Goal: Information Seeking & Learning: Check status

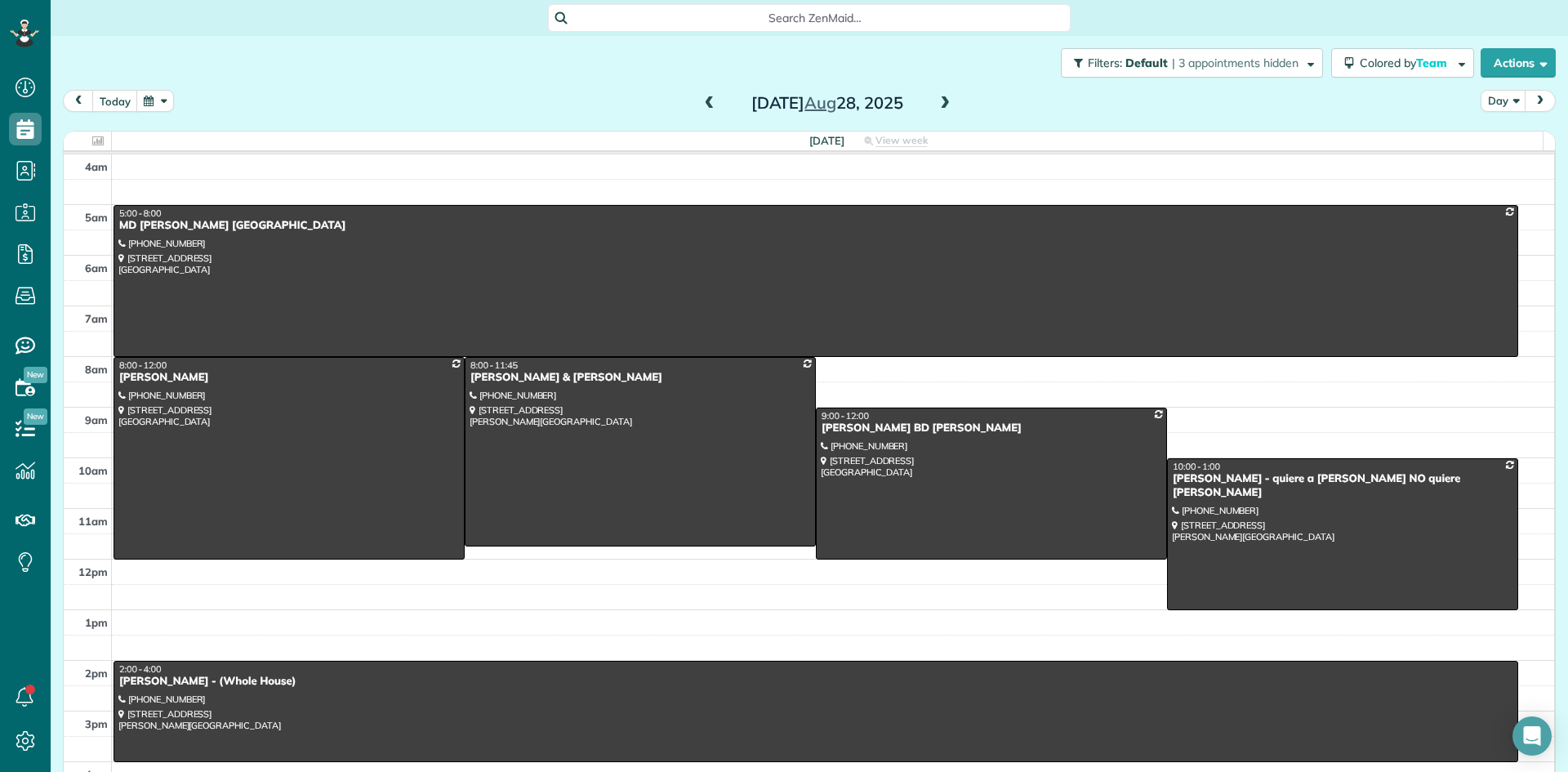
click at [701, 109] on span at bounding box center [709, 104] width 18 height 15
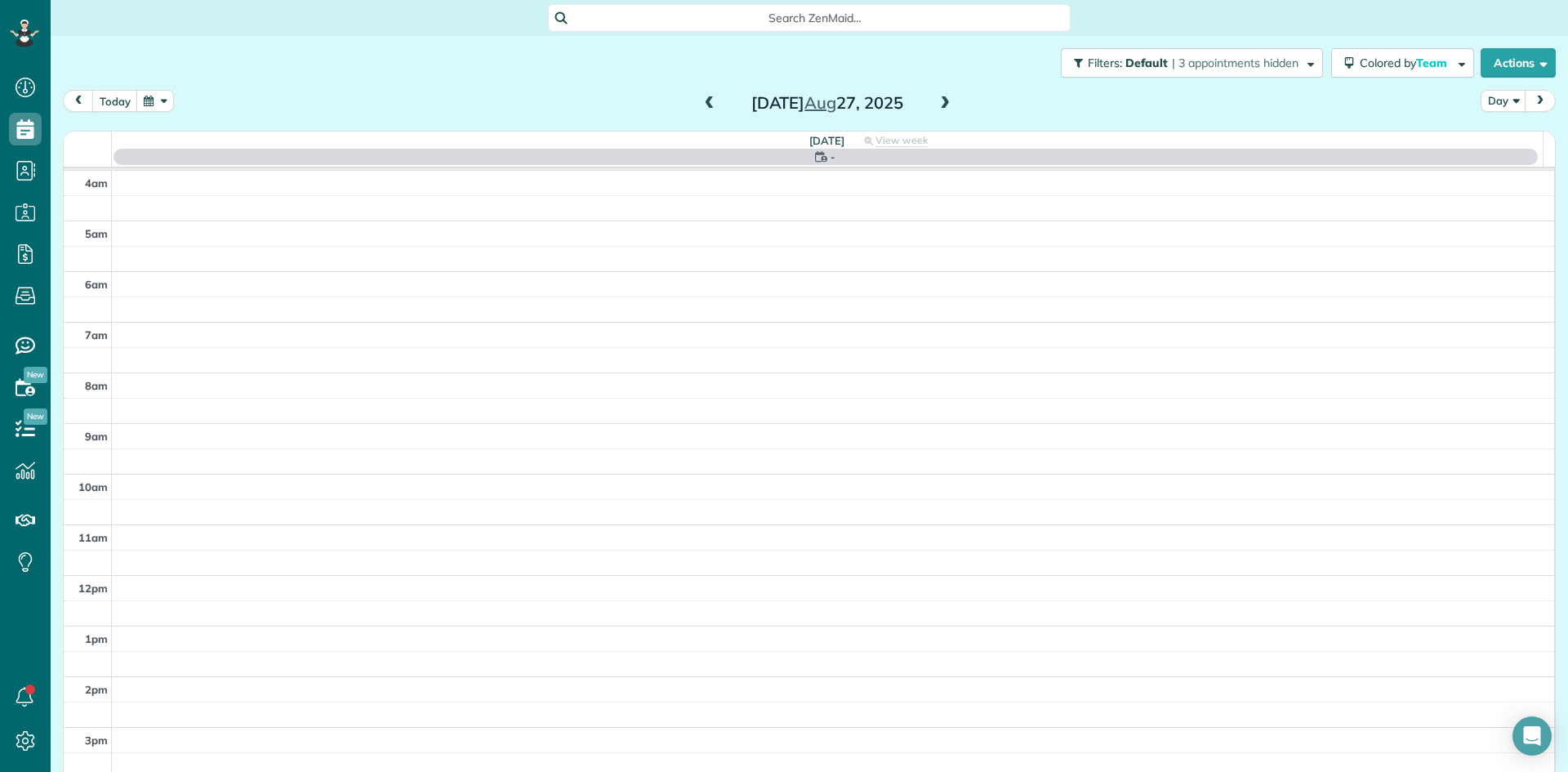
scroll to position [153, 0]
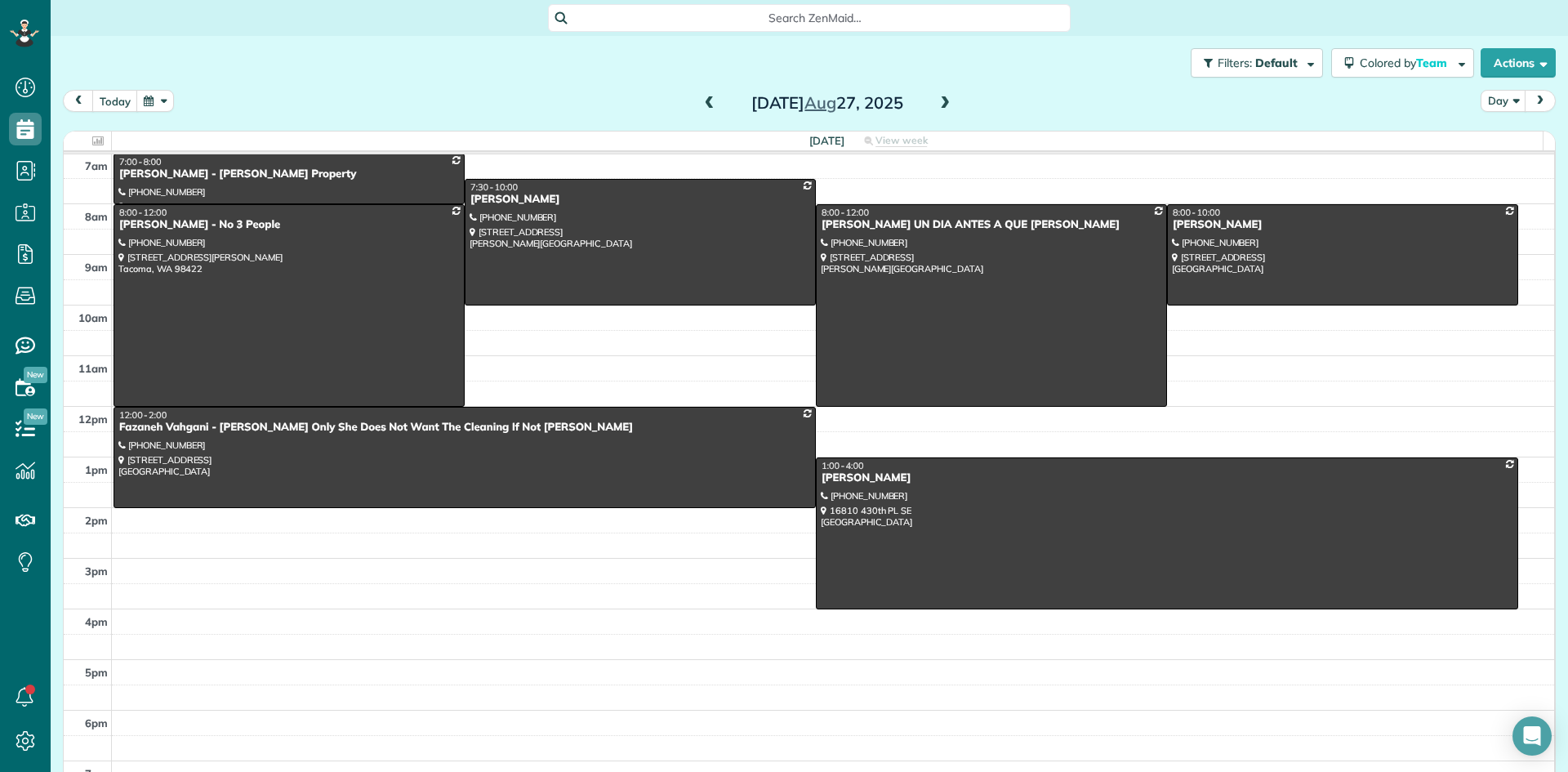
click at [701, 109] on span at bounding box center [709, 104] width 18 height 15
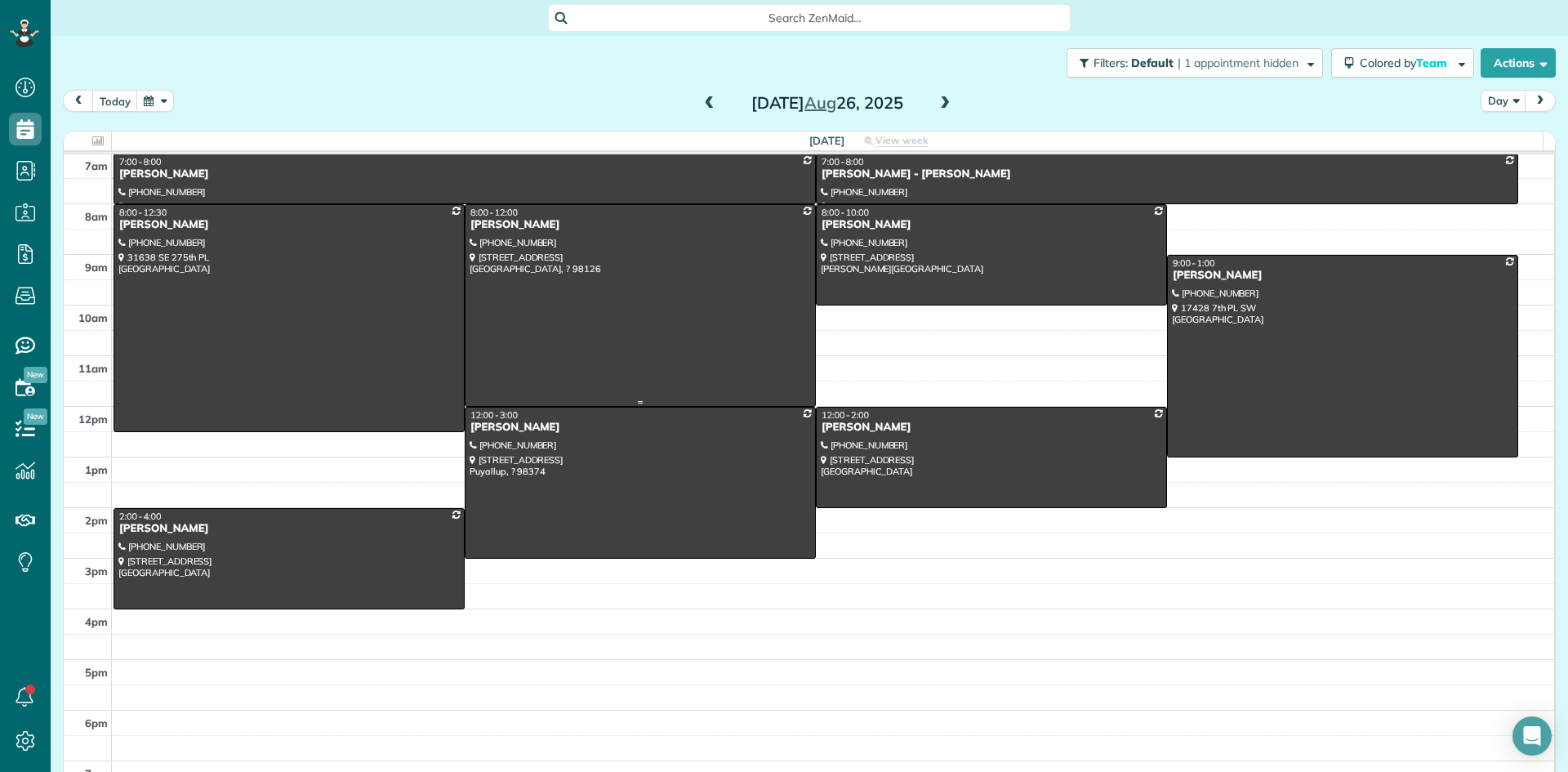
scroll to position [71, 0]
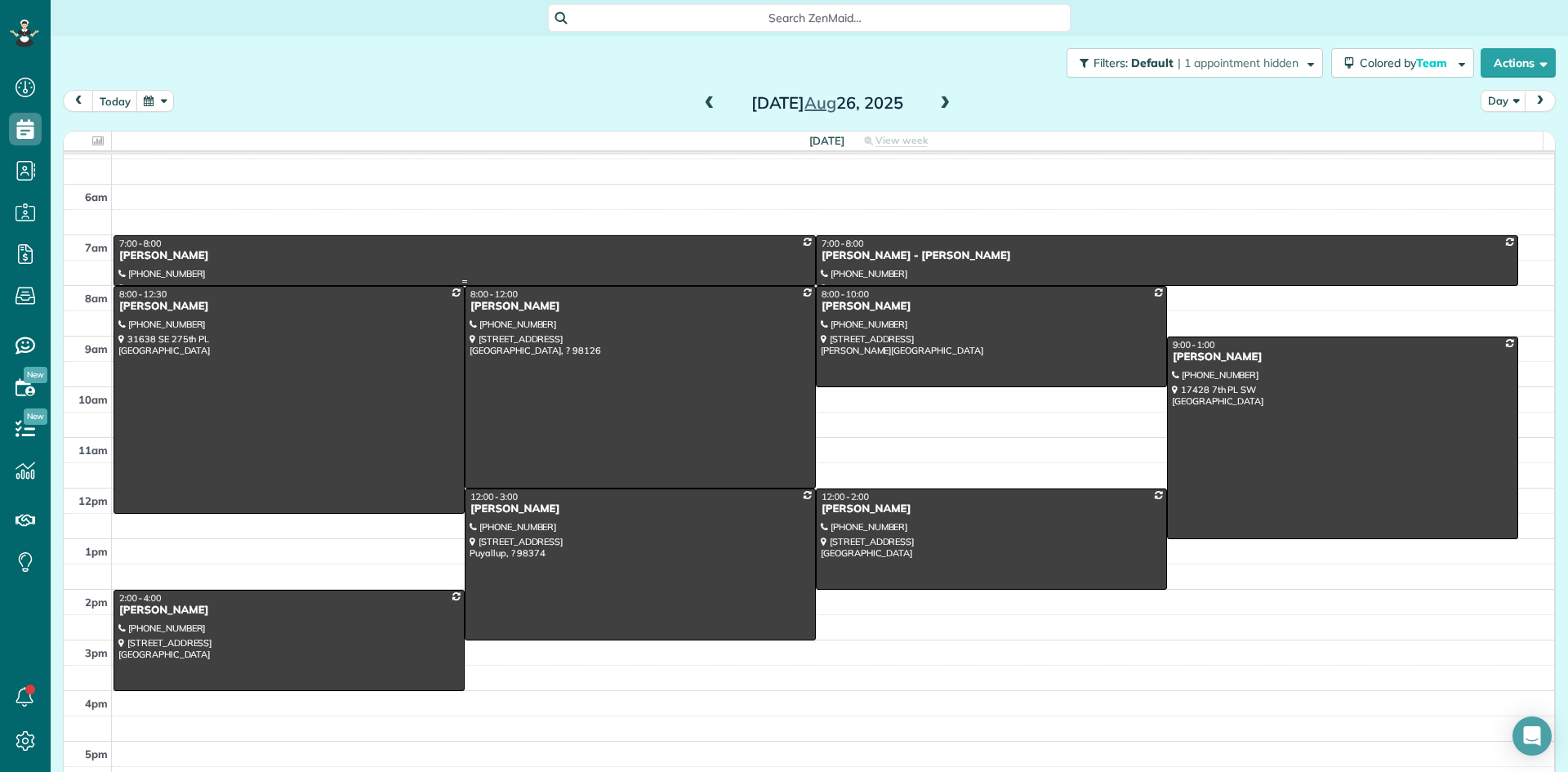
click at [183, 259] on div "[PERSON_NAME]" at bounding box center [465, 256] width 692 height 14
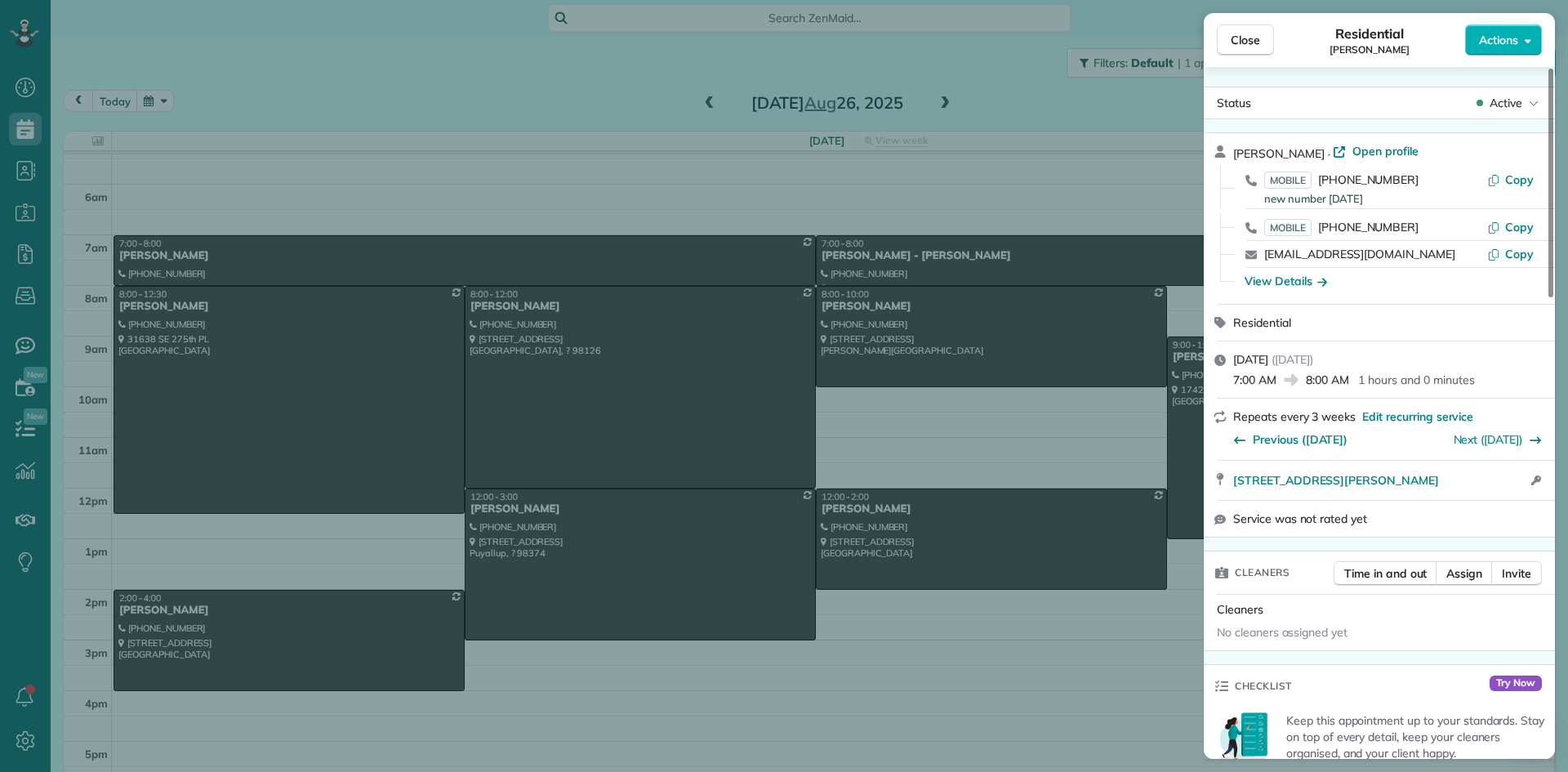
drag, startPoint x: 1325, startPoint y: 150, endPoint x: 1204, endPoint y: 160, distance: 121.4
click at [1204, 160] on div "[PERSON_NAME] · Open profile MOBILE [PHONE_NUMBER] new number [DATE] Copy MOBIL…" at bounding box center [1379, 218] width 351 height 171
click at [1295, 277] on div "View Details" at bounding box center [1285, 280] width 82 height 16
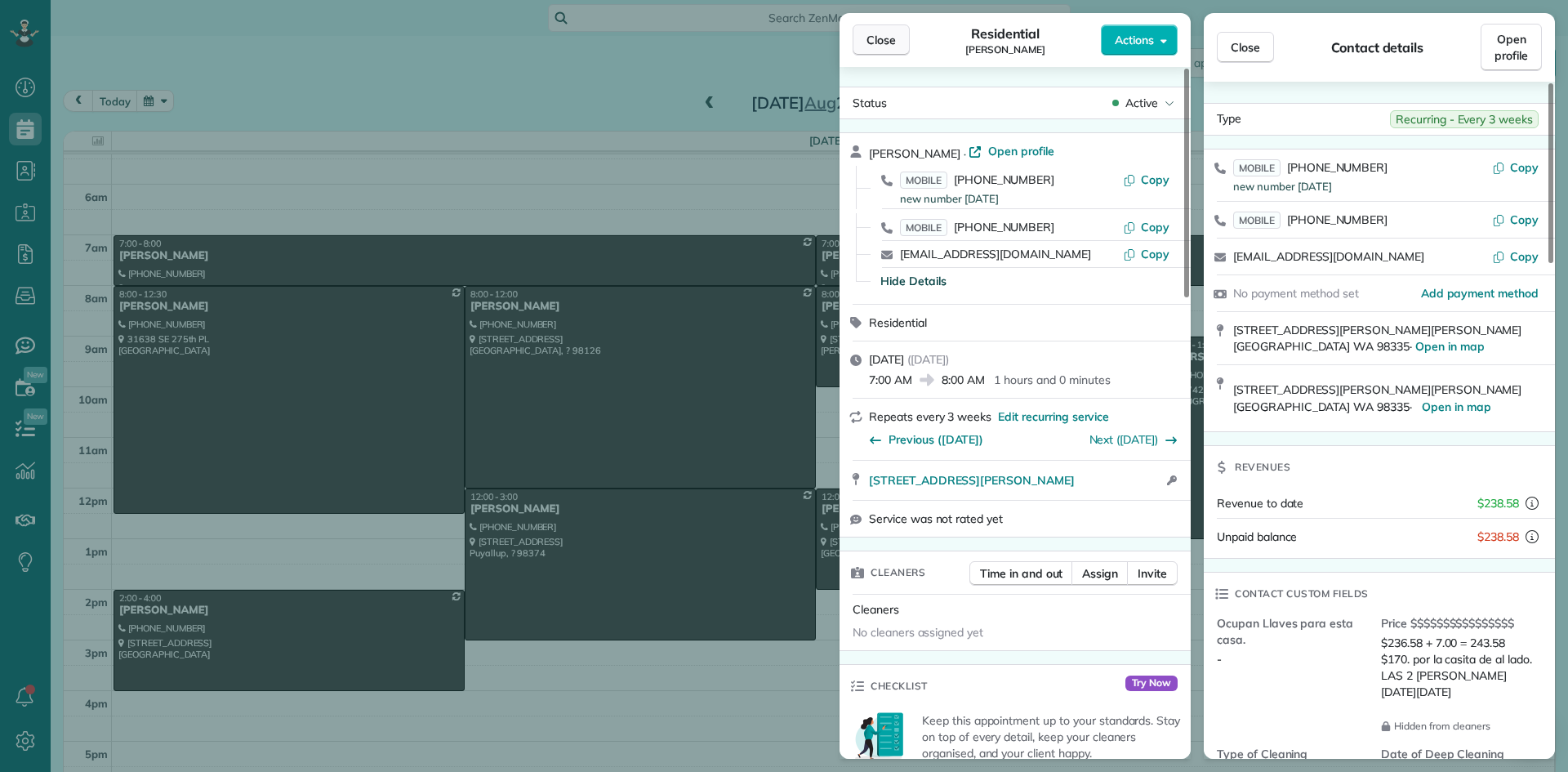
click at [863, 40] on button "Close" at bounding box center [881, 40] width 58 height 31
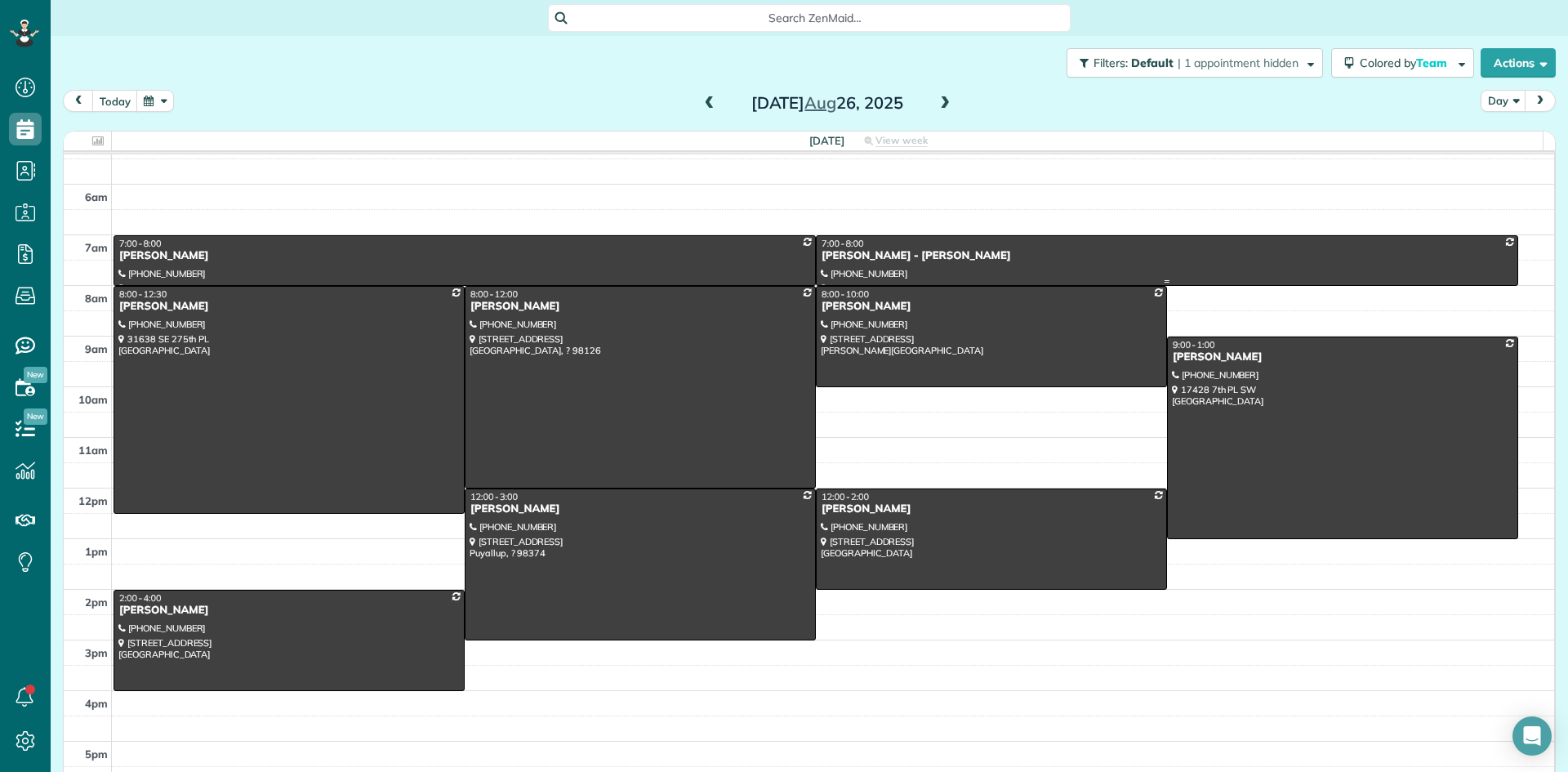
click at [845, 260] on div "[PERSON_NAME] - [PERSON_NAME]" at bounding box center [1167, 256] width 692 height 14
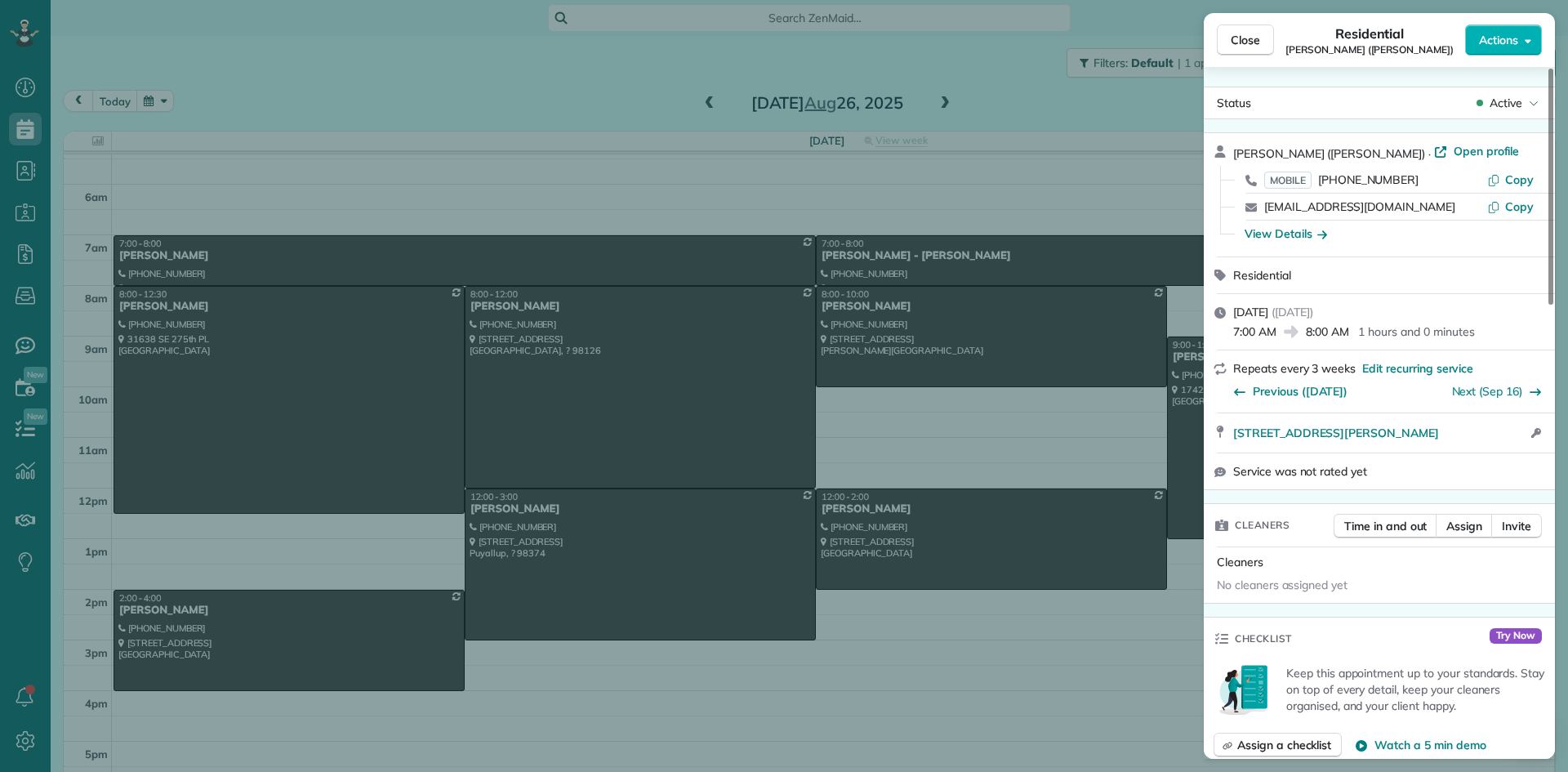
drag, startPoint x: 1318, startPoint y: 152, endPoint x: 1242, endPoint y: 146, distance: 76.2
click at [1223, 154] on div "[PERSON_NAME] ([PERSON_NAME]) · Open profile MOBILE [PHONE_NUMBER] Copy [EMAIL_…" at bounding box center [1379, 194] width 351 height 124
click at [1275, 234] on div "View Details" at bounding box center [1285, 233] width 82 height 16
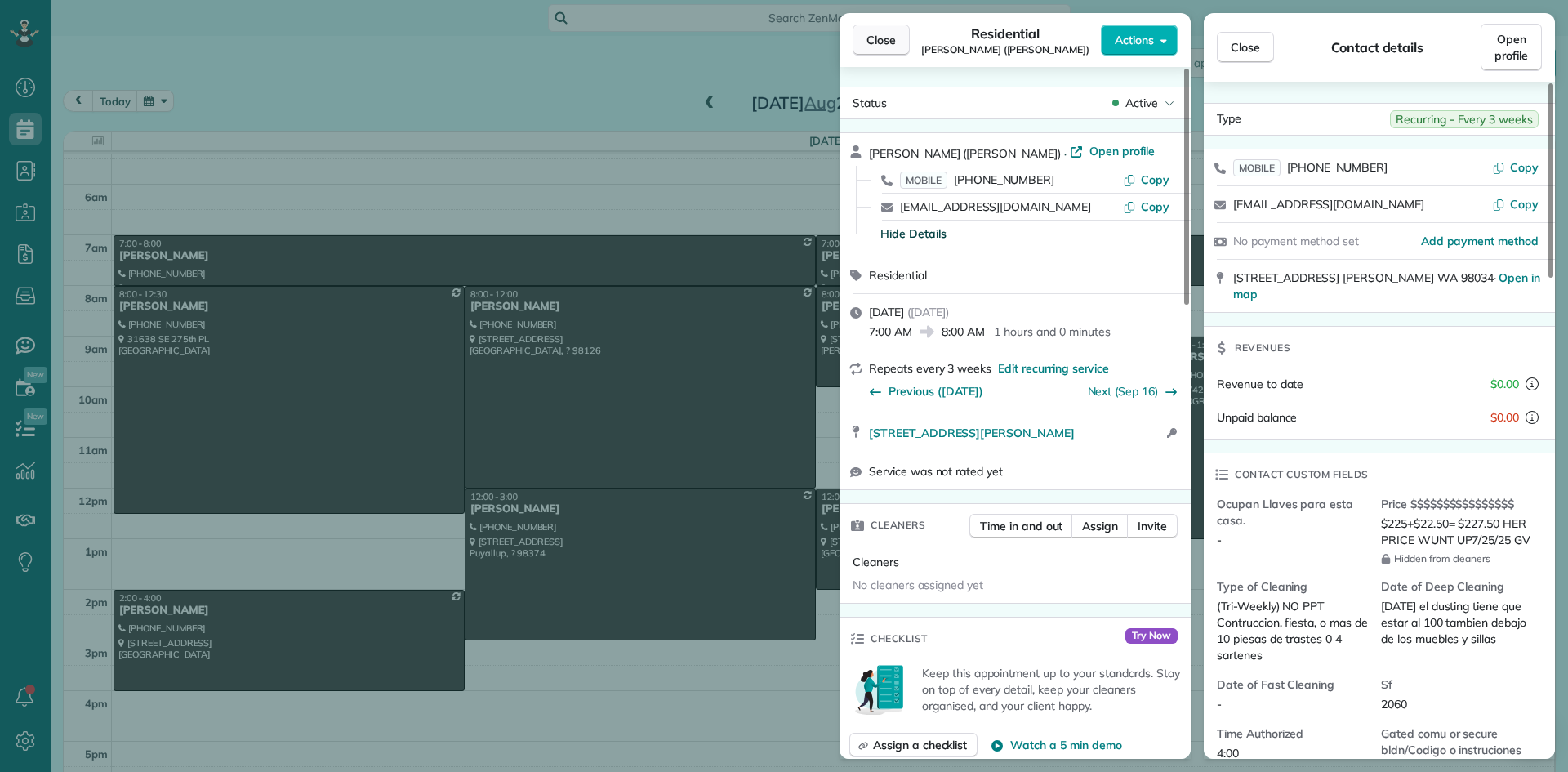
click at [893, 41] on span "Close" at bounding box center [881, 40] width 29 height 16
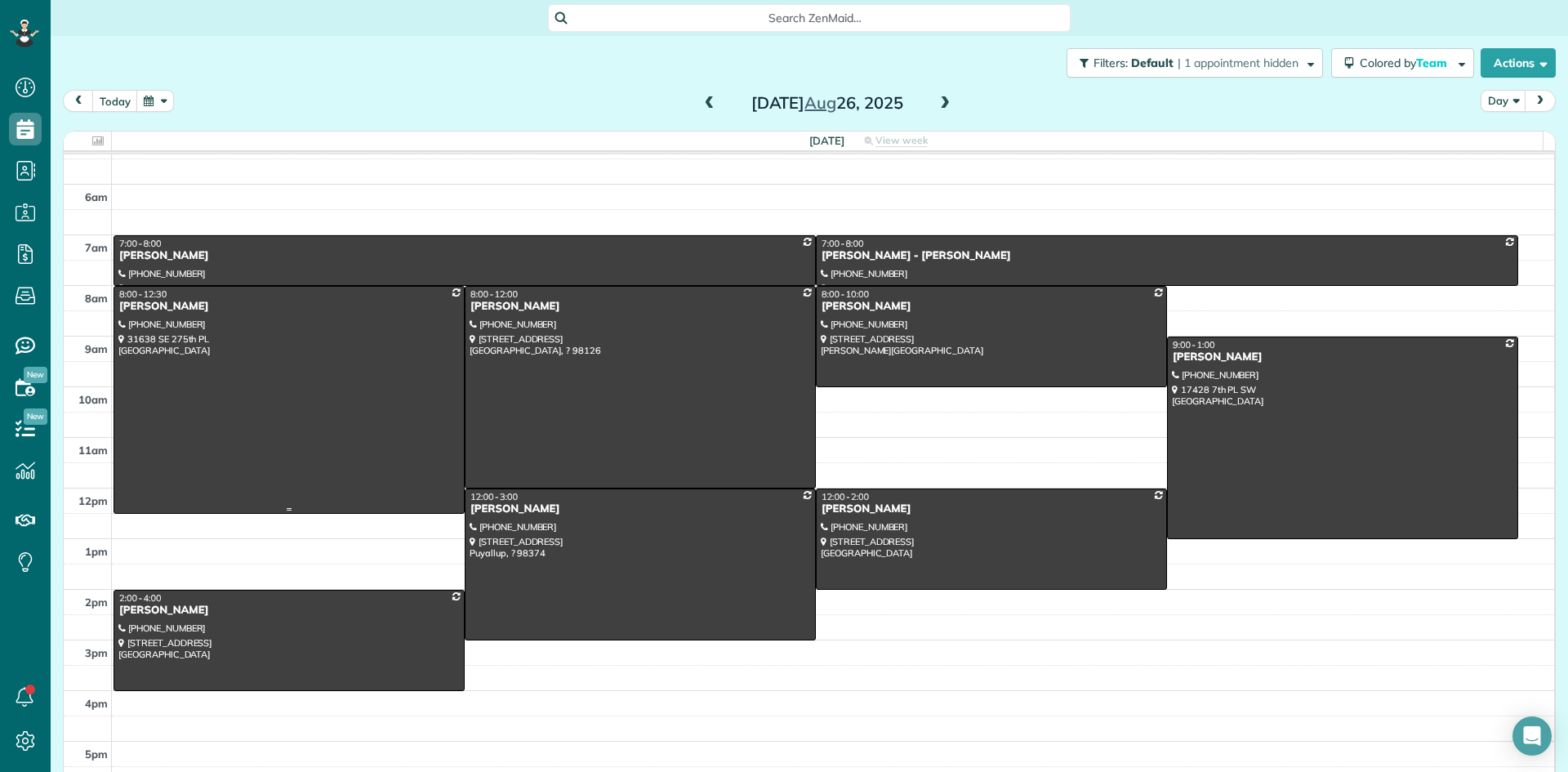
click at [174, 308] on div "[PERSON_NAME]" at bounding box center [290, 307] width 342 height 14
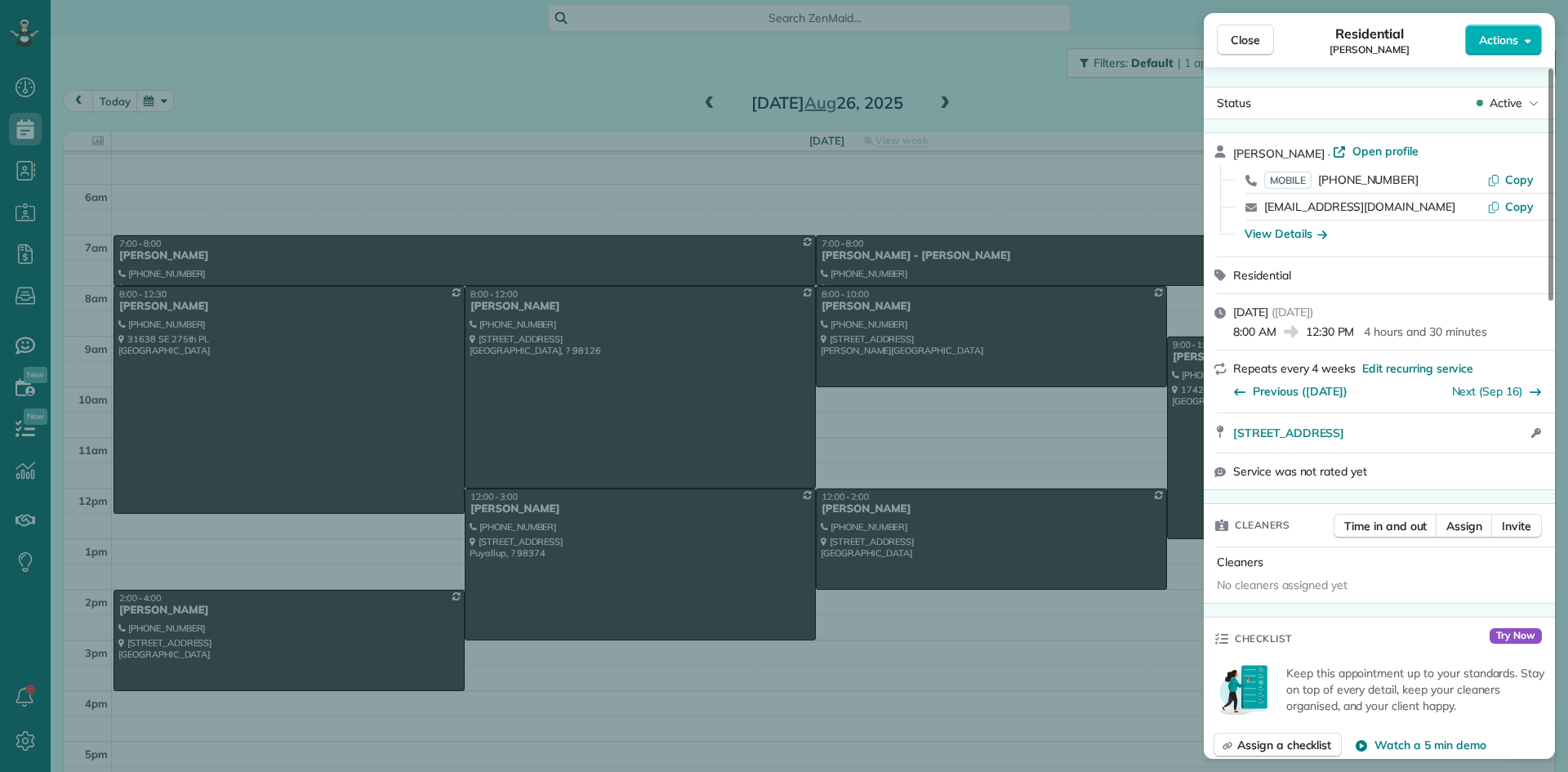
drag, startPoint x: 1341, startPoint y: 149, endPoint x: 1229, endPoint y: 157, distance: 112.3
click at [1229, 157] on div "[PERSON_NAME] · Open profile MOBILE [PHONE_NUMBER] Copy [EMAIL_ADDRESS][DOMAIN_…" at bounding box center [1379, 194] width 351 height 124
click at [1299, 234] on div "View Details" at bounding box center [1285, 233] width 82 height 16
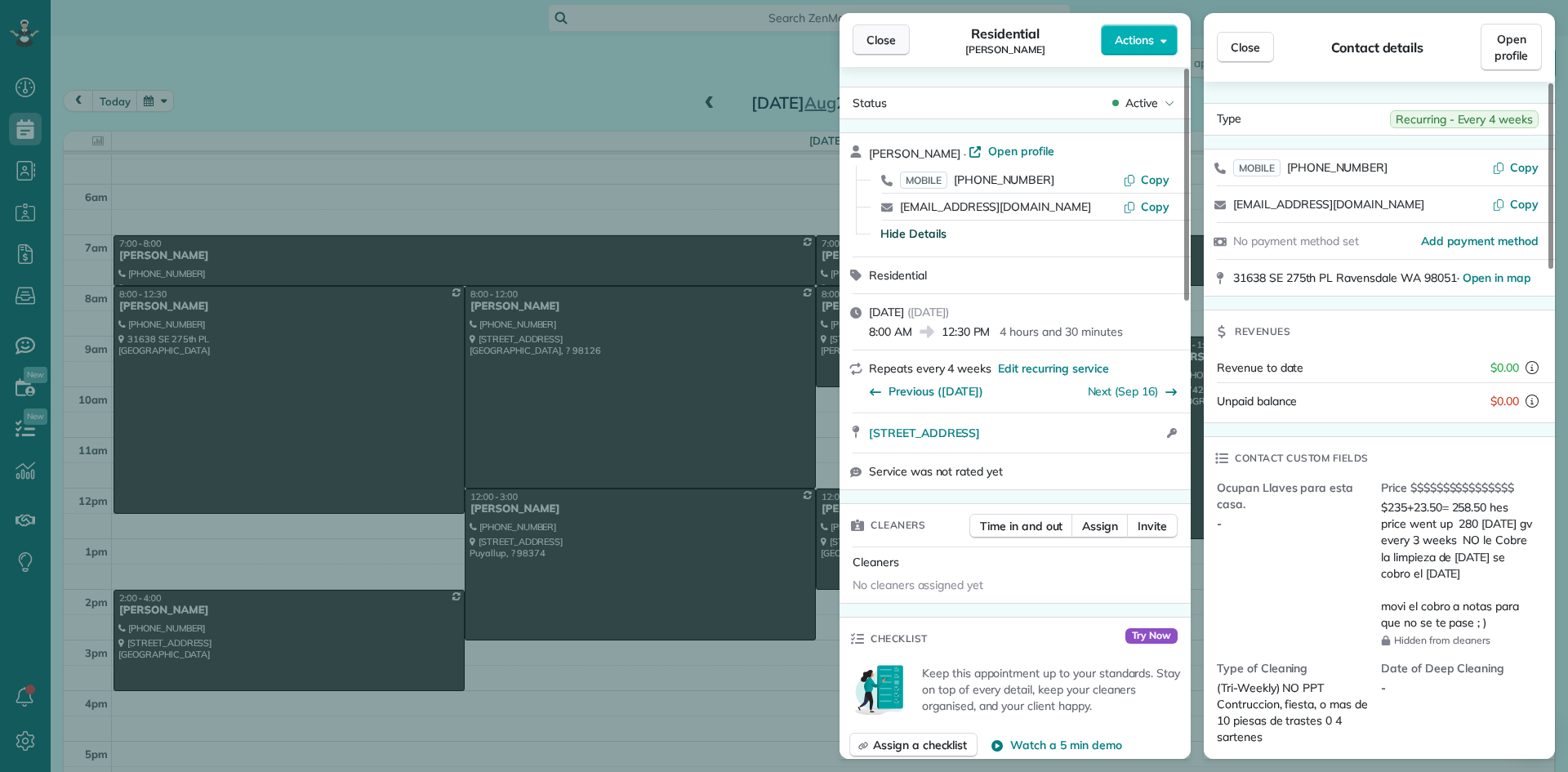
click at [883, 40] on span "Close" at bounding box center [881, 40] width 29 height 16
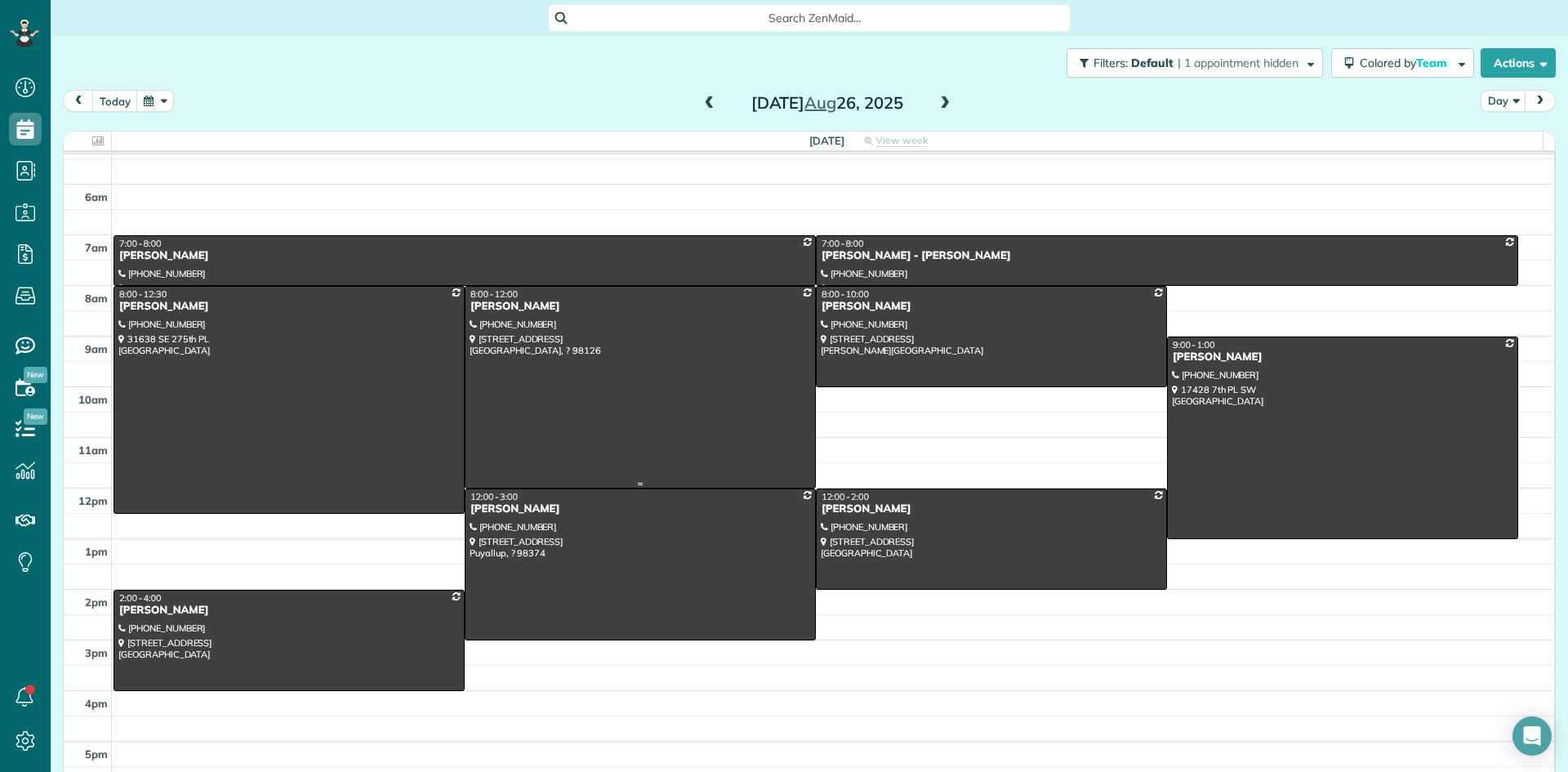
click at [513, 307] on div "[PERSON_NAME]" at bounding box center [641, 307] width 342 height 14
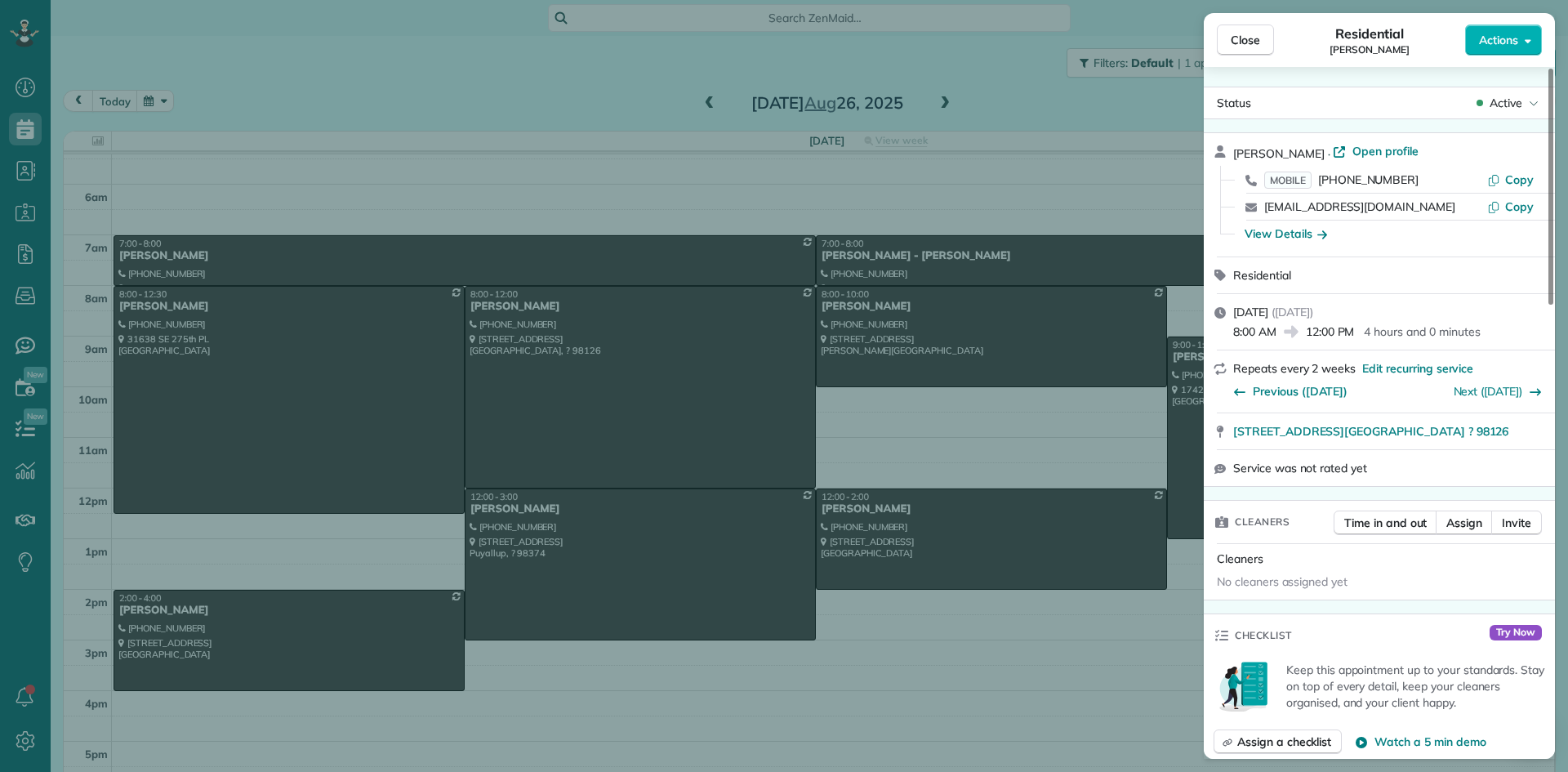
drag, startPoint x: 1314, startPoint y: 147, endPoint x: 1236, endPoint y: 147, distance: 78.0
click at [1236, 147] on div "[PERSON_NAME] · Open profile" at bounding box center [1389, 153] width 312 height 19
click at [1281, 234] on div "View Details" at bounding box center [1285, 233] width 82 height 16
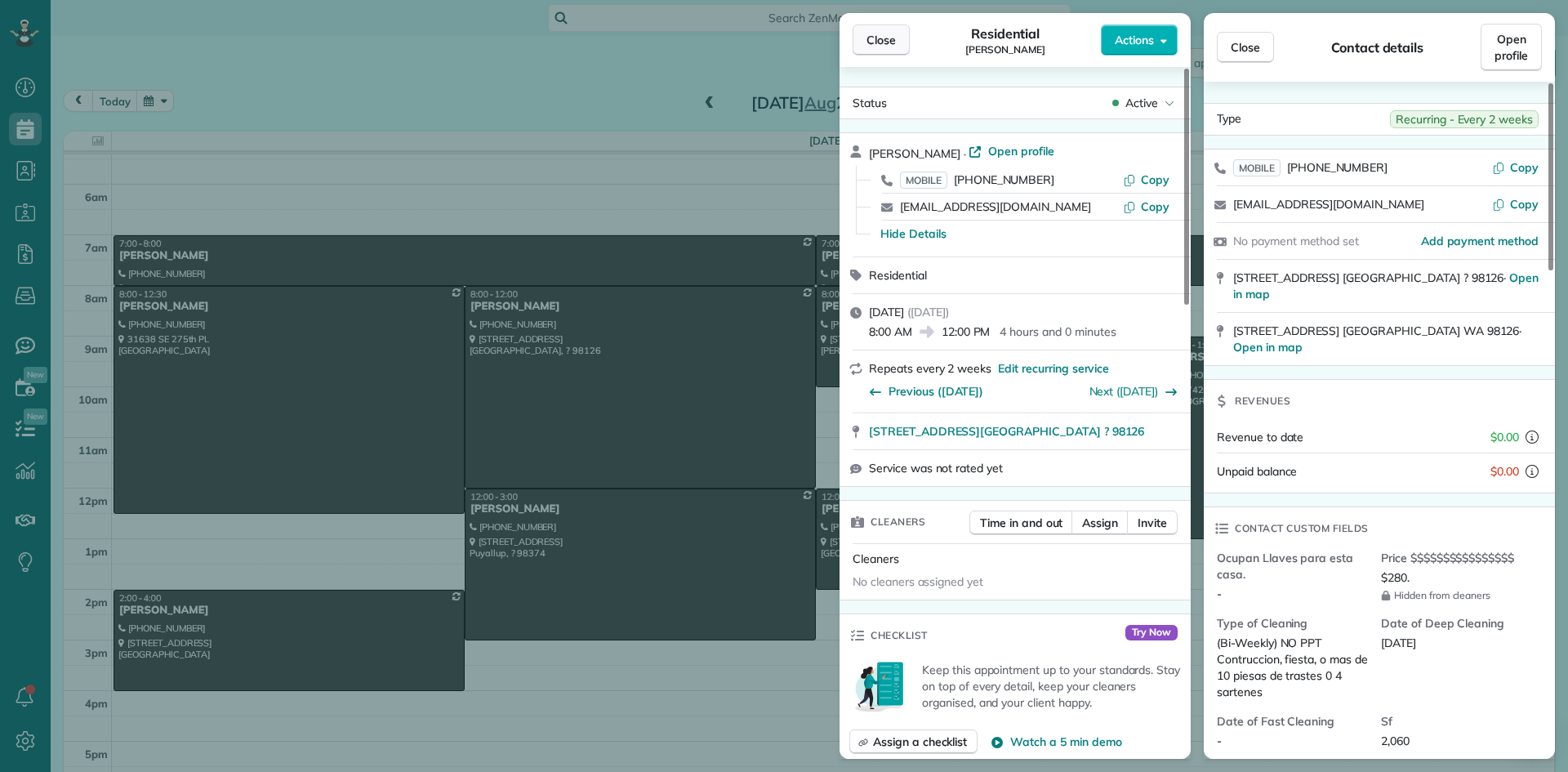
click at [879, 40] on span "Close" at bounding box center [881, 40] width 29 height 16
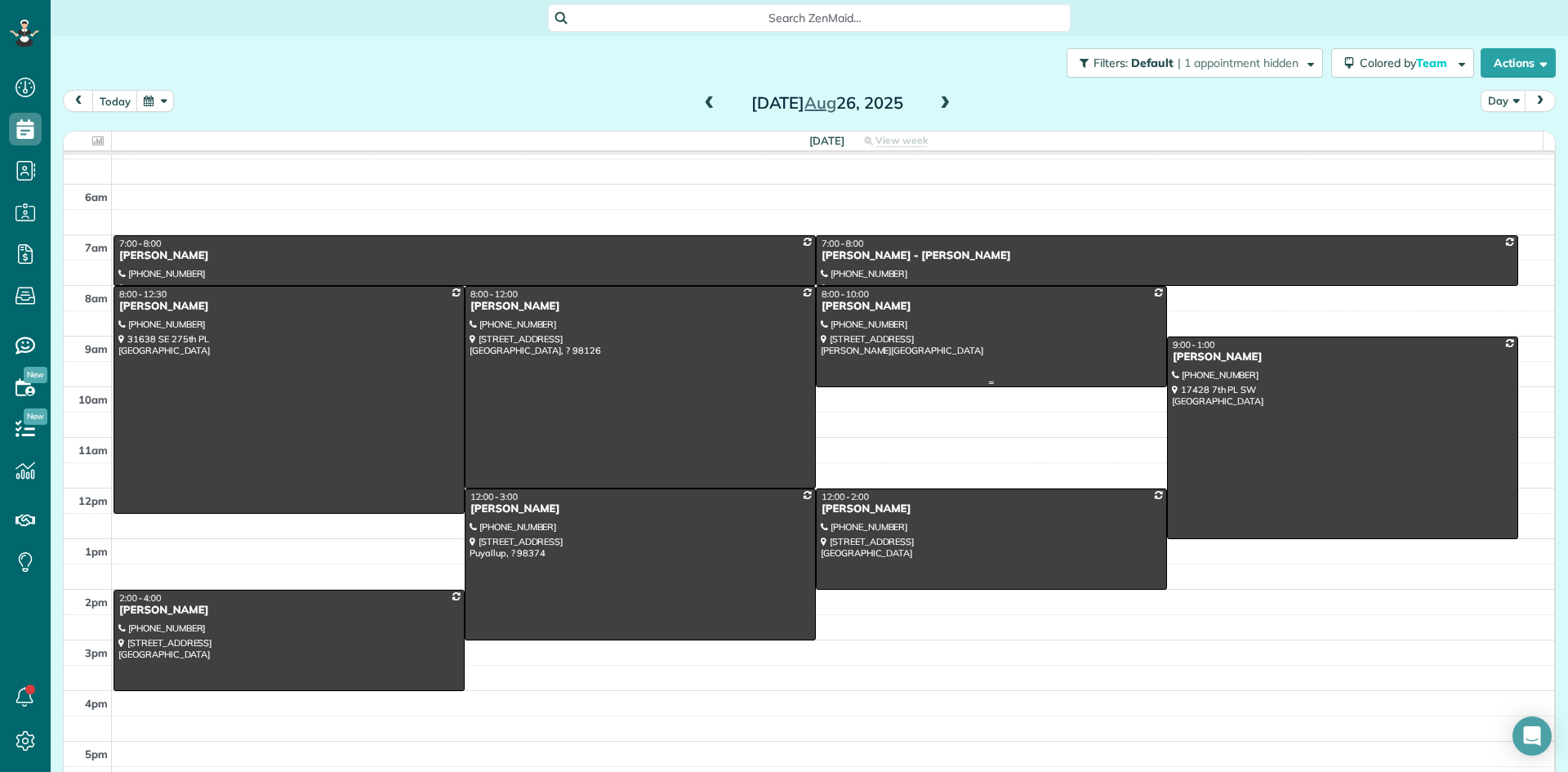
click at [853, 312] on div "[PERSON_NAME]" at bounding box center [992, 307] width 342 height 14
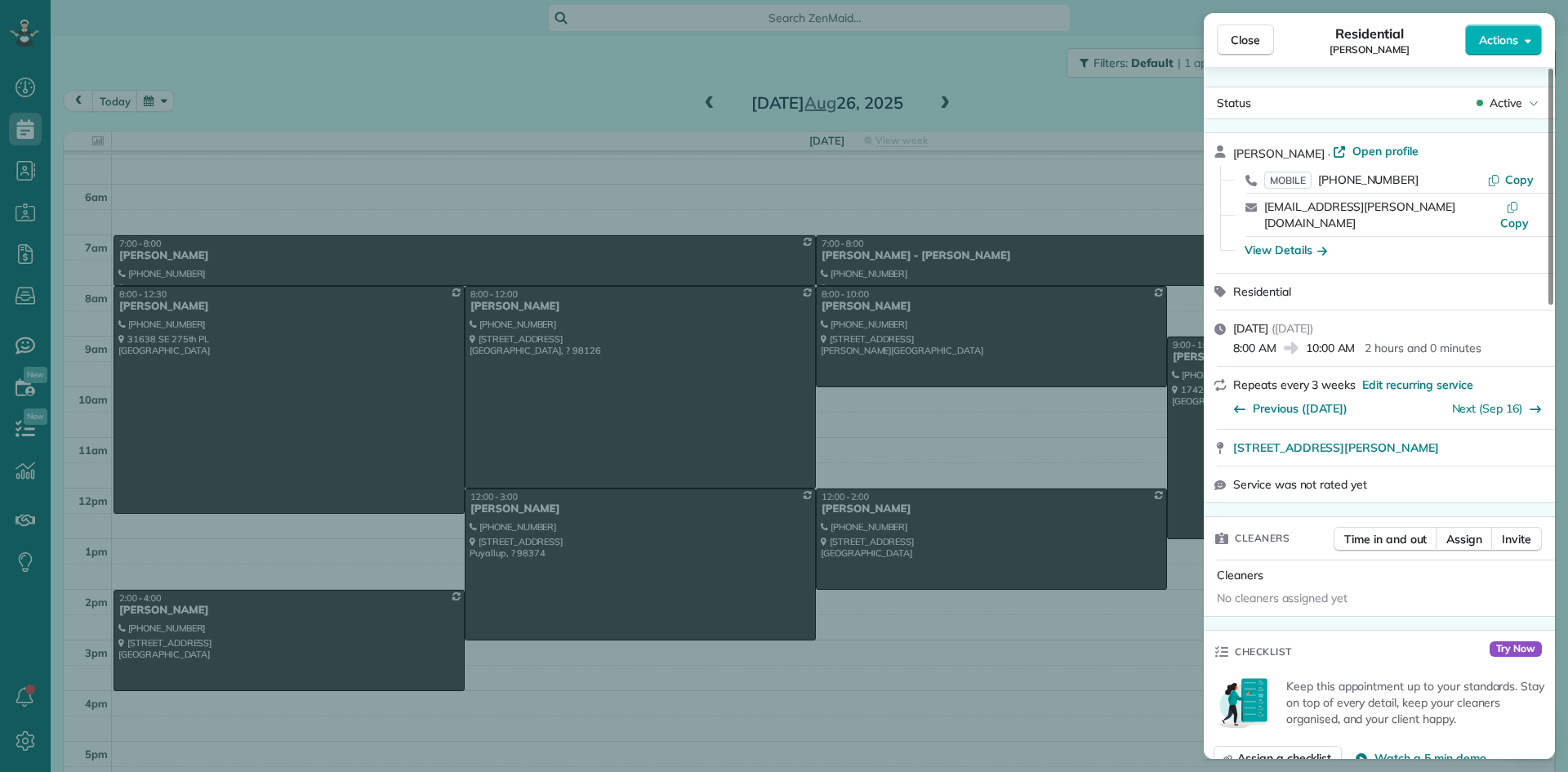
drag, startPoint x: 1305, startPoint y: 149, endPoint x: 1231, endPoint y: 154, distance: 74.2
click at [1231, 154] on div "[PERSON_NAME] · Open profile MOBILE [PHONE_NUMBER] Copy [EMAIL_ADDRESS][PERSON_…" at bounding box center [1379, 203] width 351 height 140
click at [1287, 242] on div "View Details" at bounding box center [1285, 249] width 82 height 16
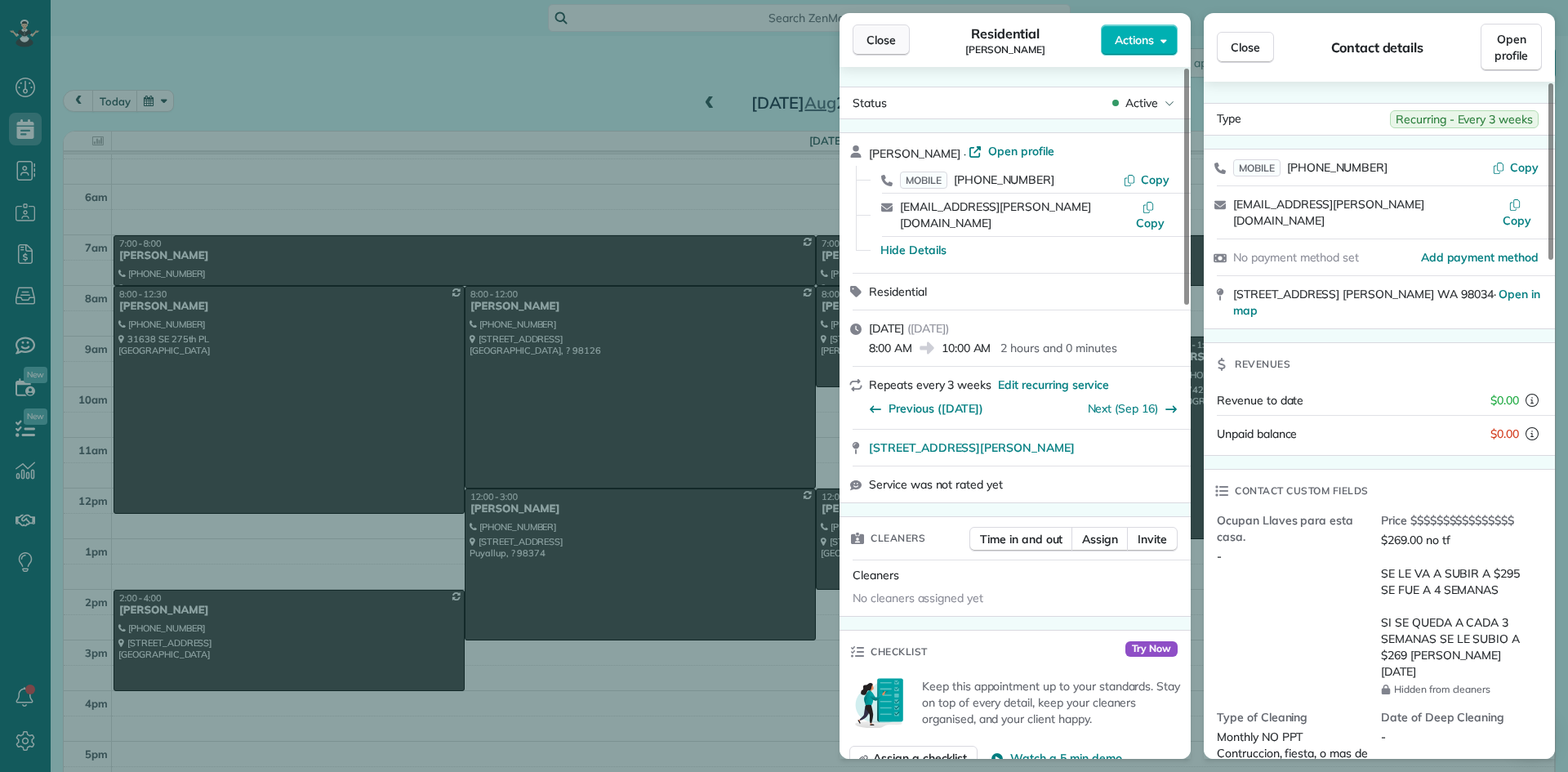
click at [878, 42] on span "Close" at bounding box center [881, 40] width 29 height 16
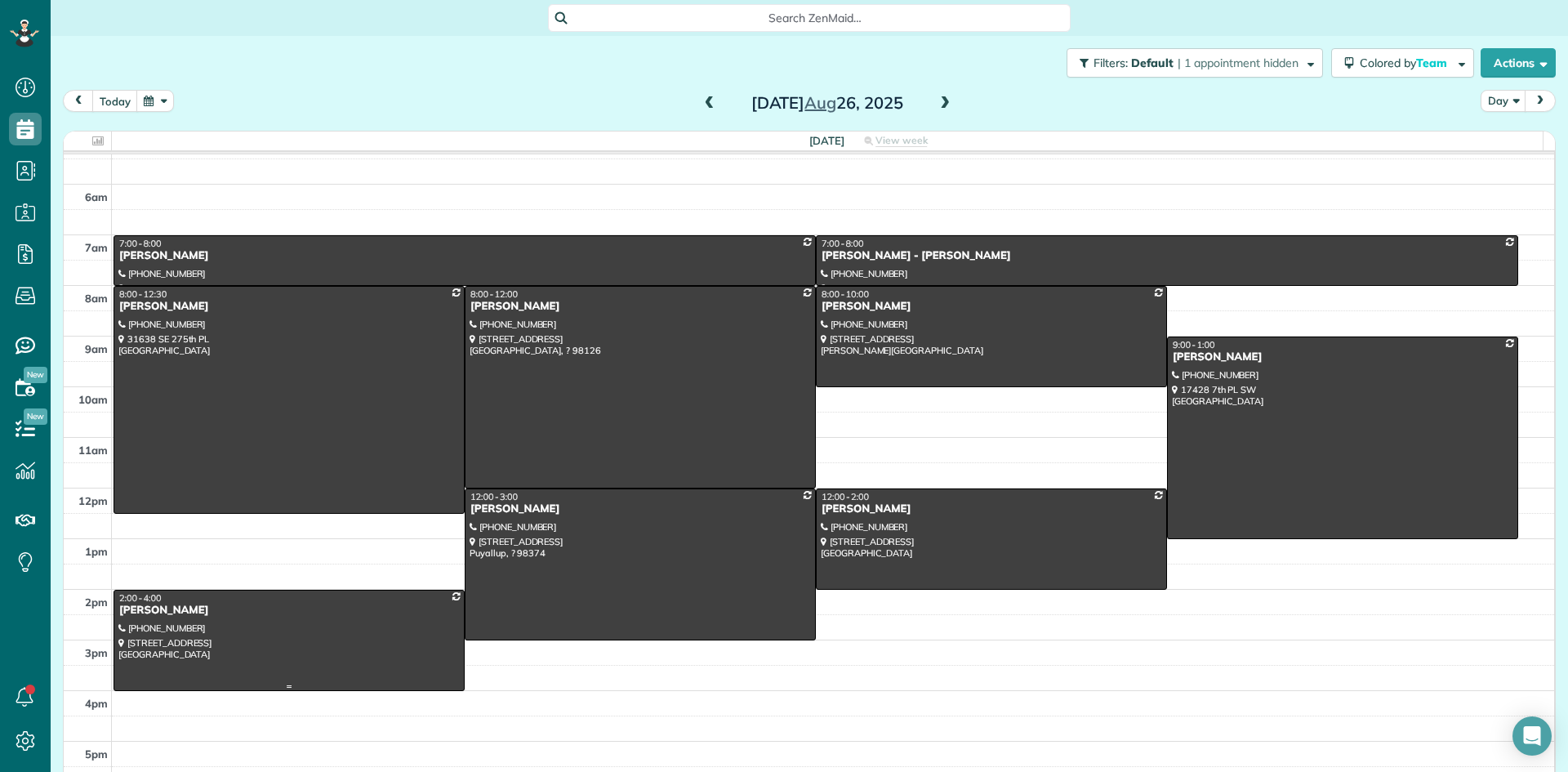
click at [171, 607] on div "[PERSON_NAME]" at bounding box center [290, 611] width 342 height 14
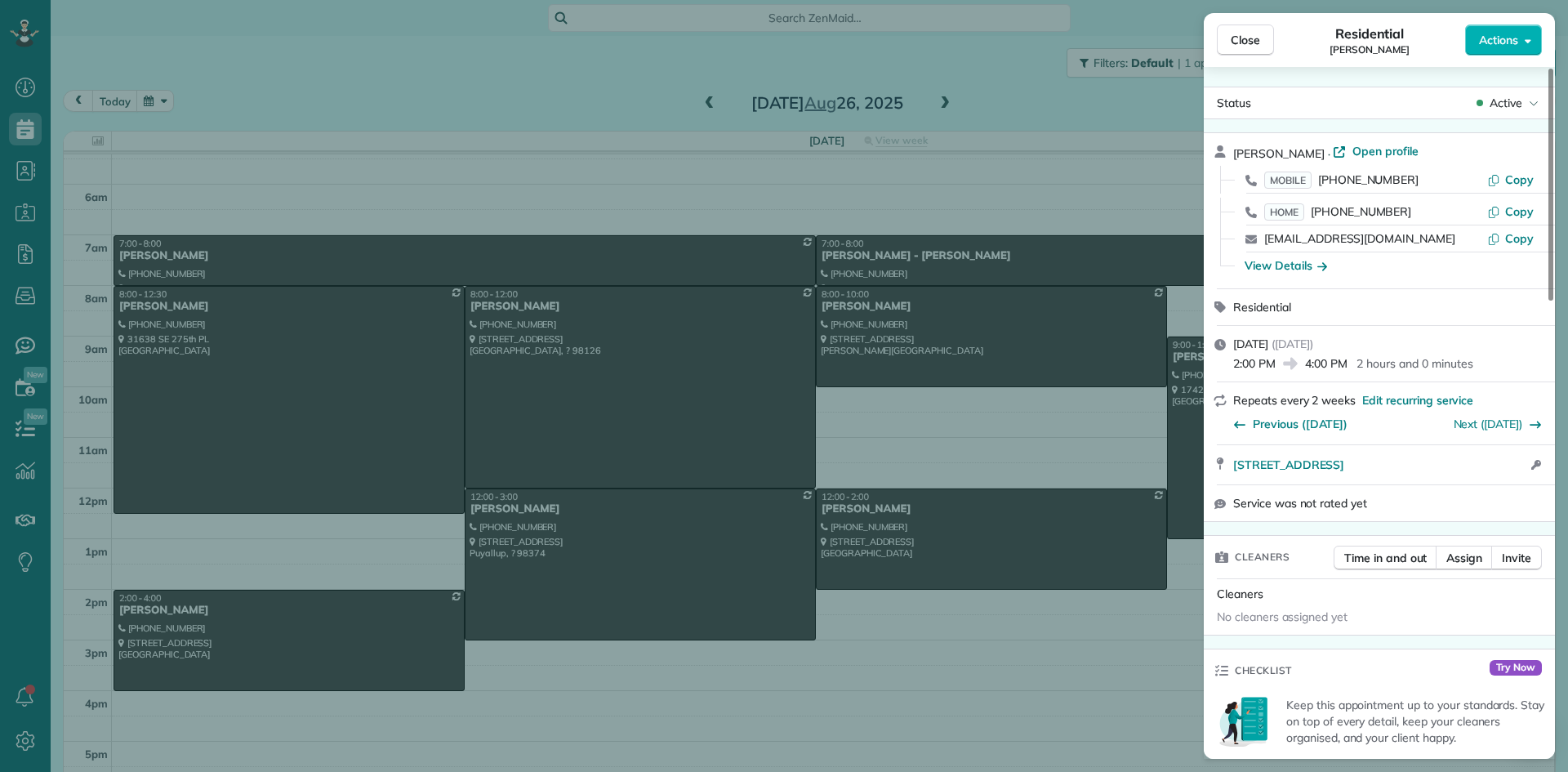
drag, startPoint x: 1314, startPoint y: 156, endPoint x: 1226, endPoint y: 155, distance: 88.0
click at [1226, 155] on div "[PERSON_NAME] · Open profile MOBILE [PHONE_NUMBER] Copy HOME [PHONE_NUMBER] Cop…" at bounding box center [1379, 210] width 351 height 155
click at [1295, 267] on div "View Details" at bounding box center [1285, 265] width 82 height 16
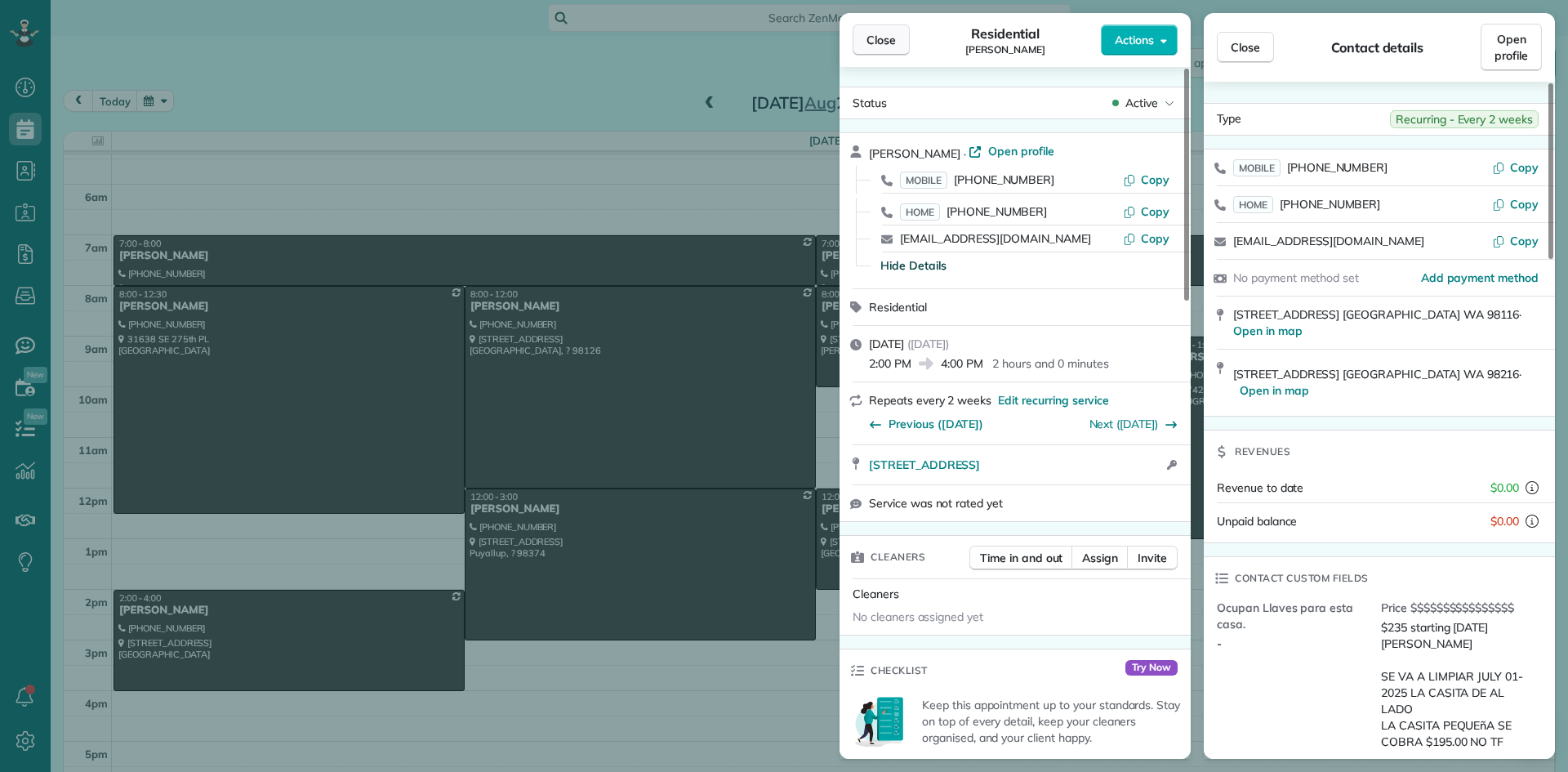
click at [893, 43] on span "Close" at bounding box center [881, 40] width 29 height 16
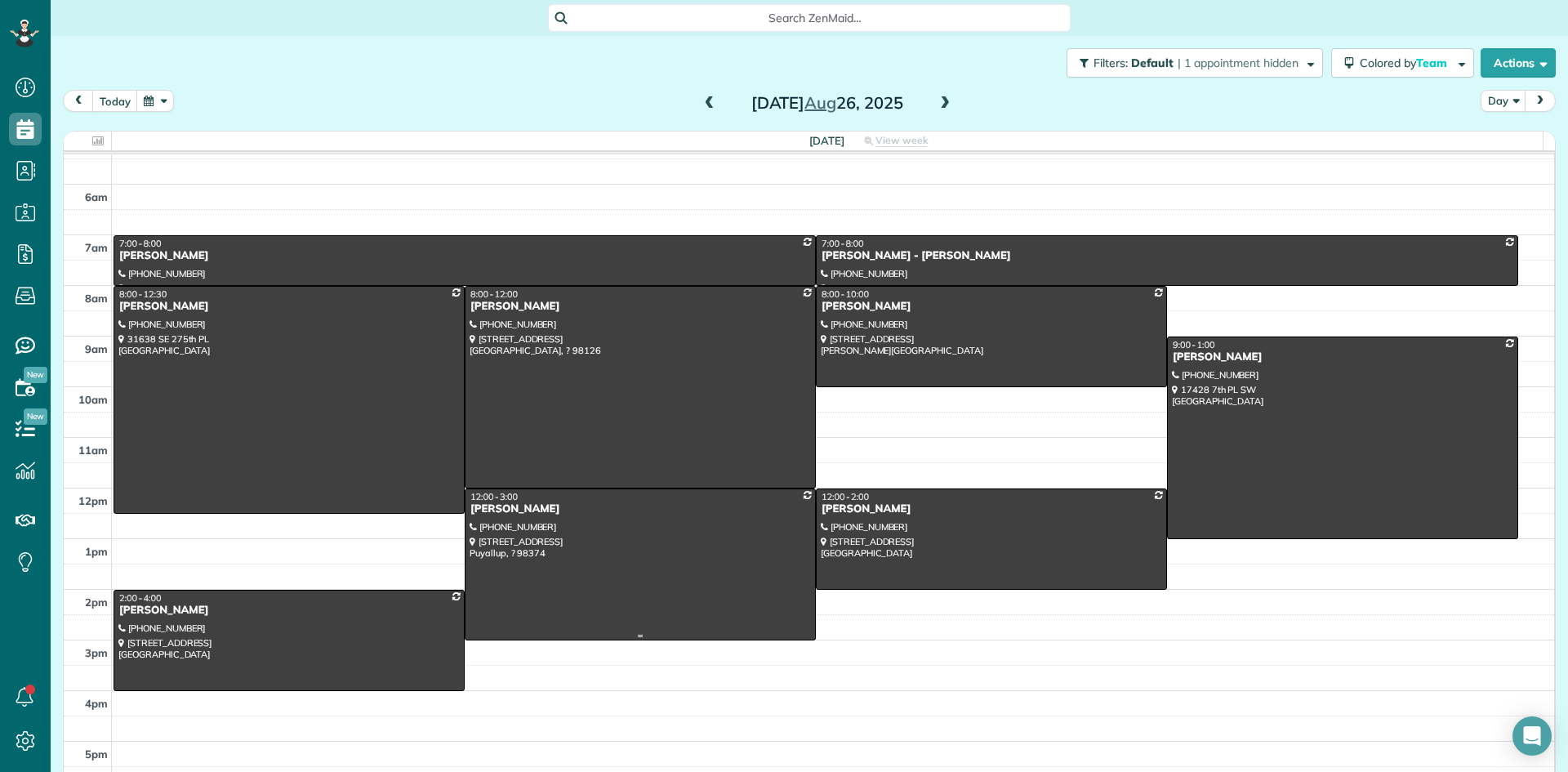
click at [477, 506] on div "[PERSON_NAME]" at bounding box center [641, 509] width 342 height 14
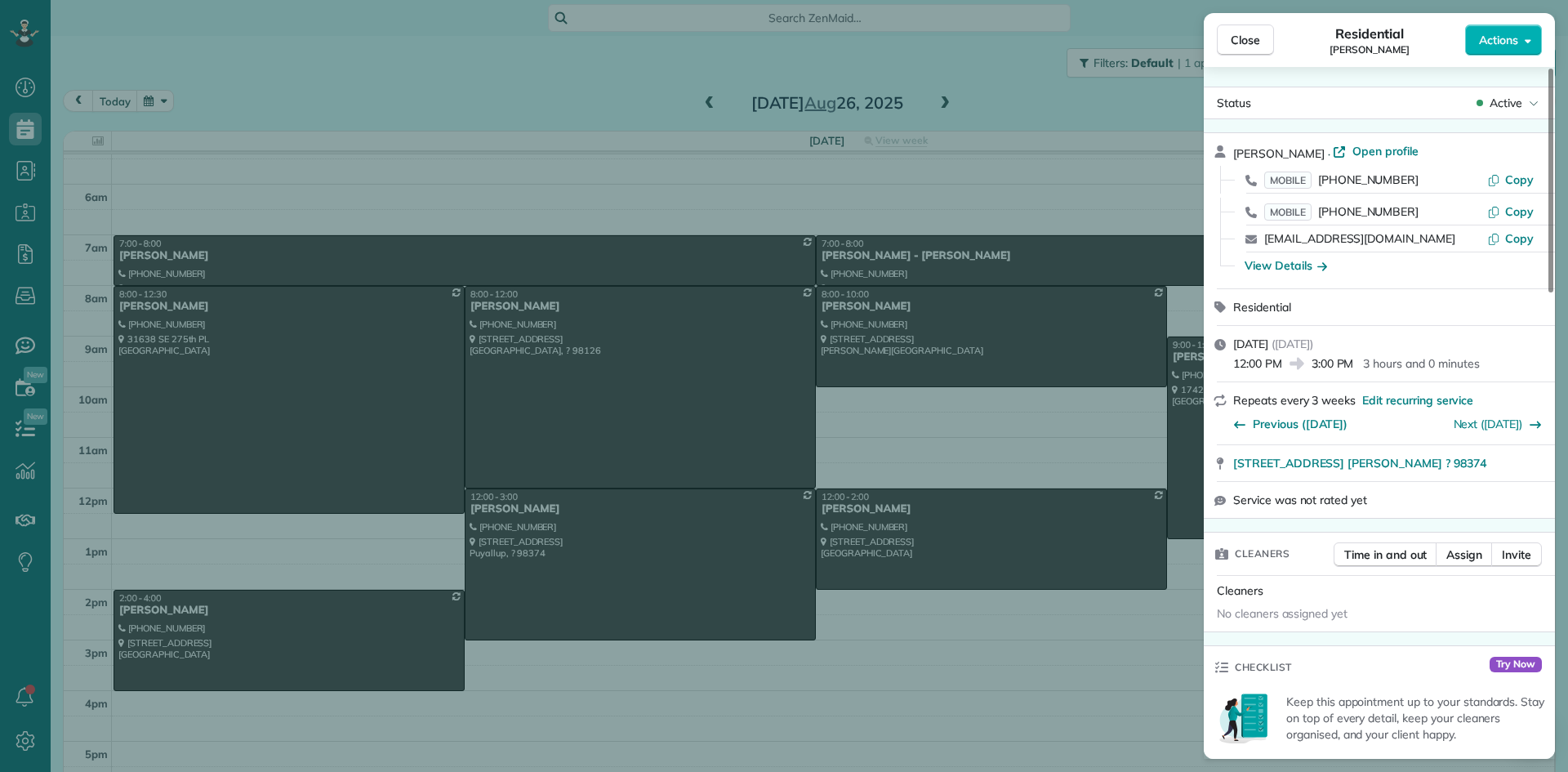
drag, startPoint x: 1318, startPoint y: 146, endPoint x: 1259, endPoint y: 149, distance: 59.1
click at [1220, 149] on div "[PERSON_NAME] · Open profile MOBILE [PHONE_NUMBER] Copy MOBILE [PHONE_NUMBER] C…" at bounding box center [1379, 210] width 351 height 155
click at [1244, 34] on span "Close" at bounding box center [1245, 40] width 29 height 16
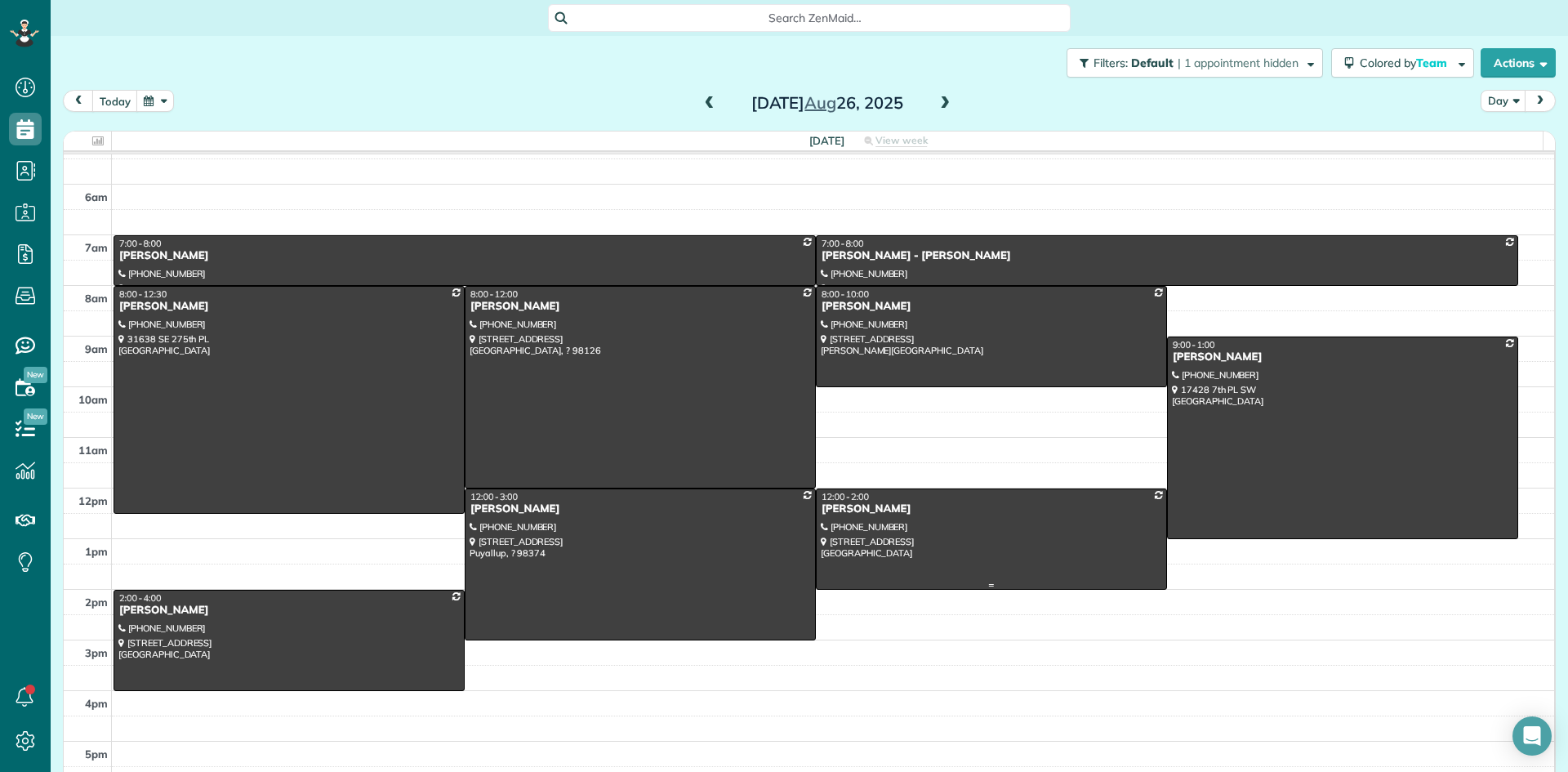
click at [845, 512] on div "[PERSON_NAME]" at bounding box center [992, 509] width 342 height 14
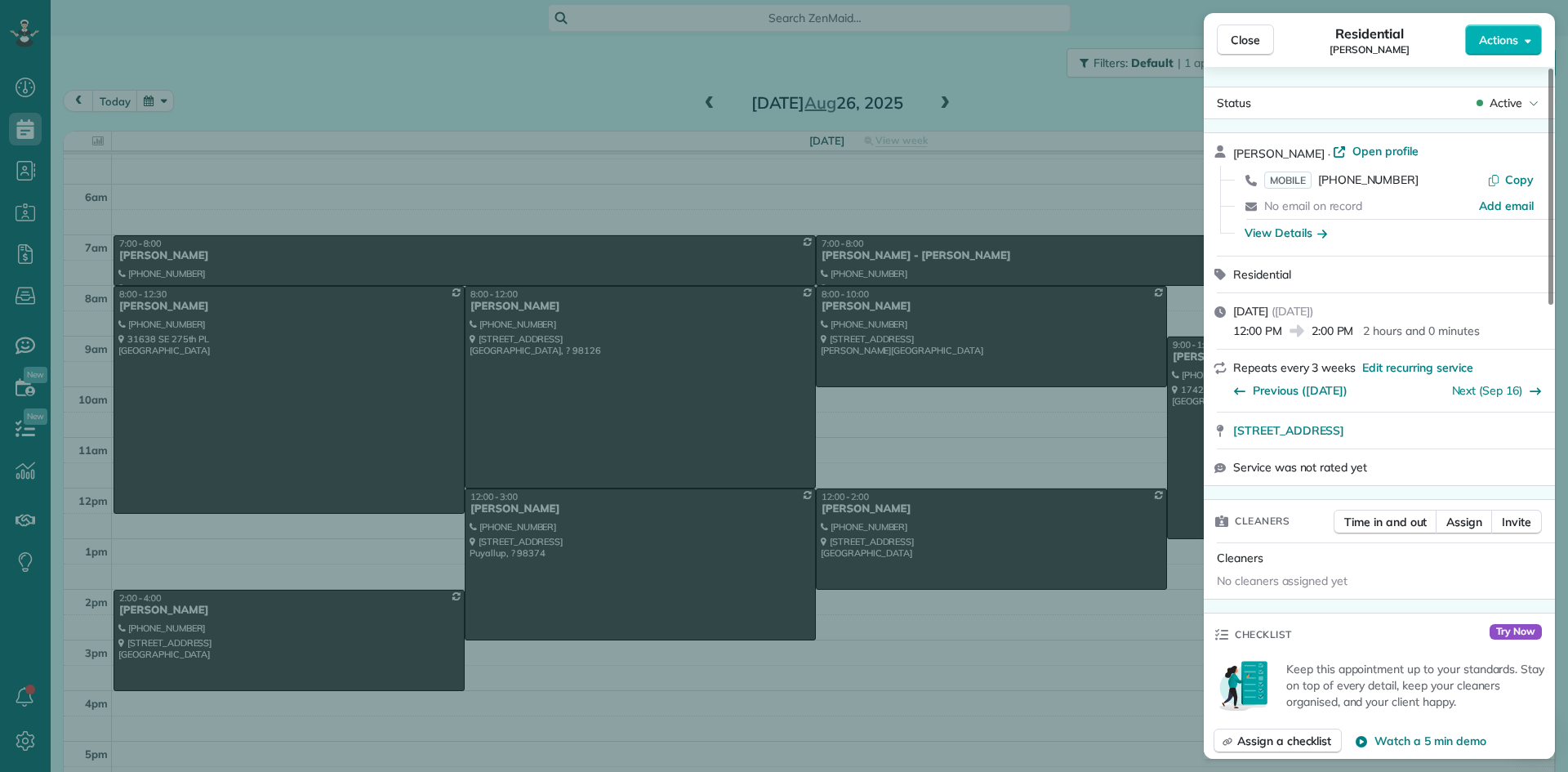
drag, startPoint x: 1324, startPoint y: 149, endPoint x: 1234, endPoint y: 153, distance: 90.1
click at [1221, 155] on div "[PERSON_NAME] · Open profile MOBILE [PHONE_NUMBER] Copy No email on record Add …" at bounding box center [1379, 194] width 351 height 123
click at [1246, 45] on span "Close" at bounding box center [1245, 40] width 29 height 16
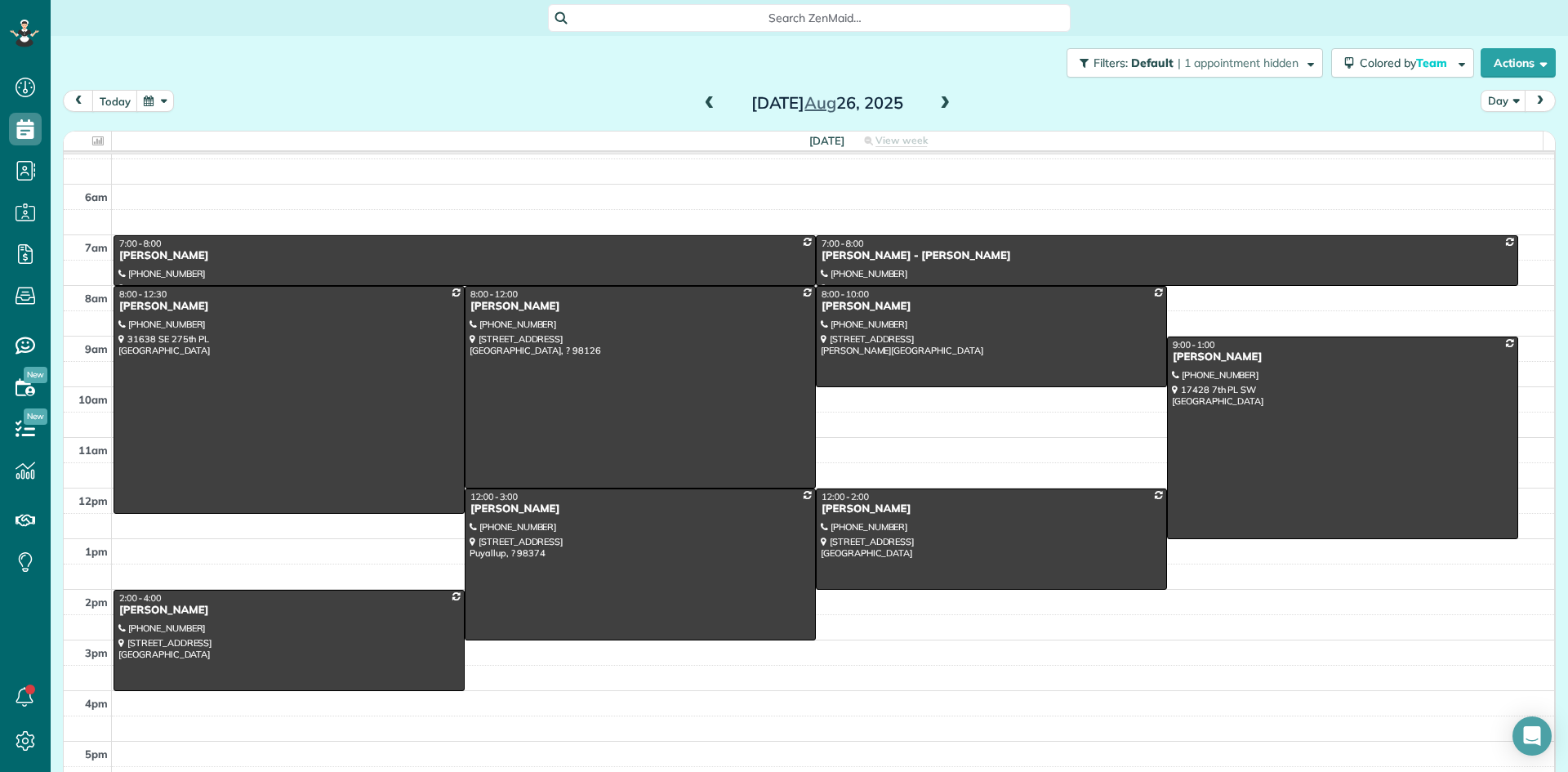
click at [936, 100] on span at bounding box center [944, 104] width 18 height 15
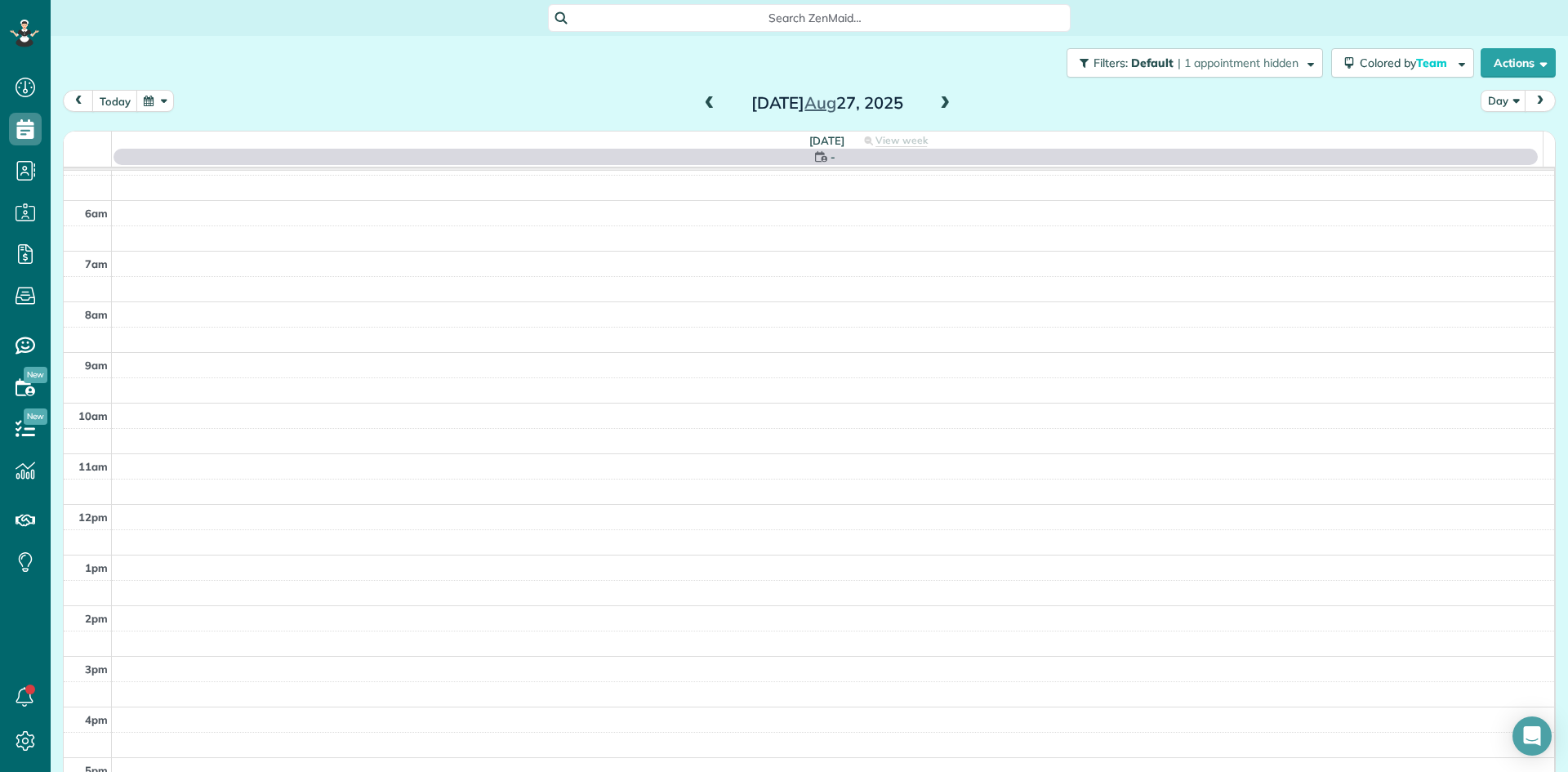
scroll to position [153, 0]
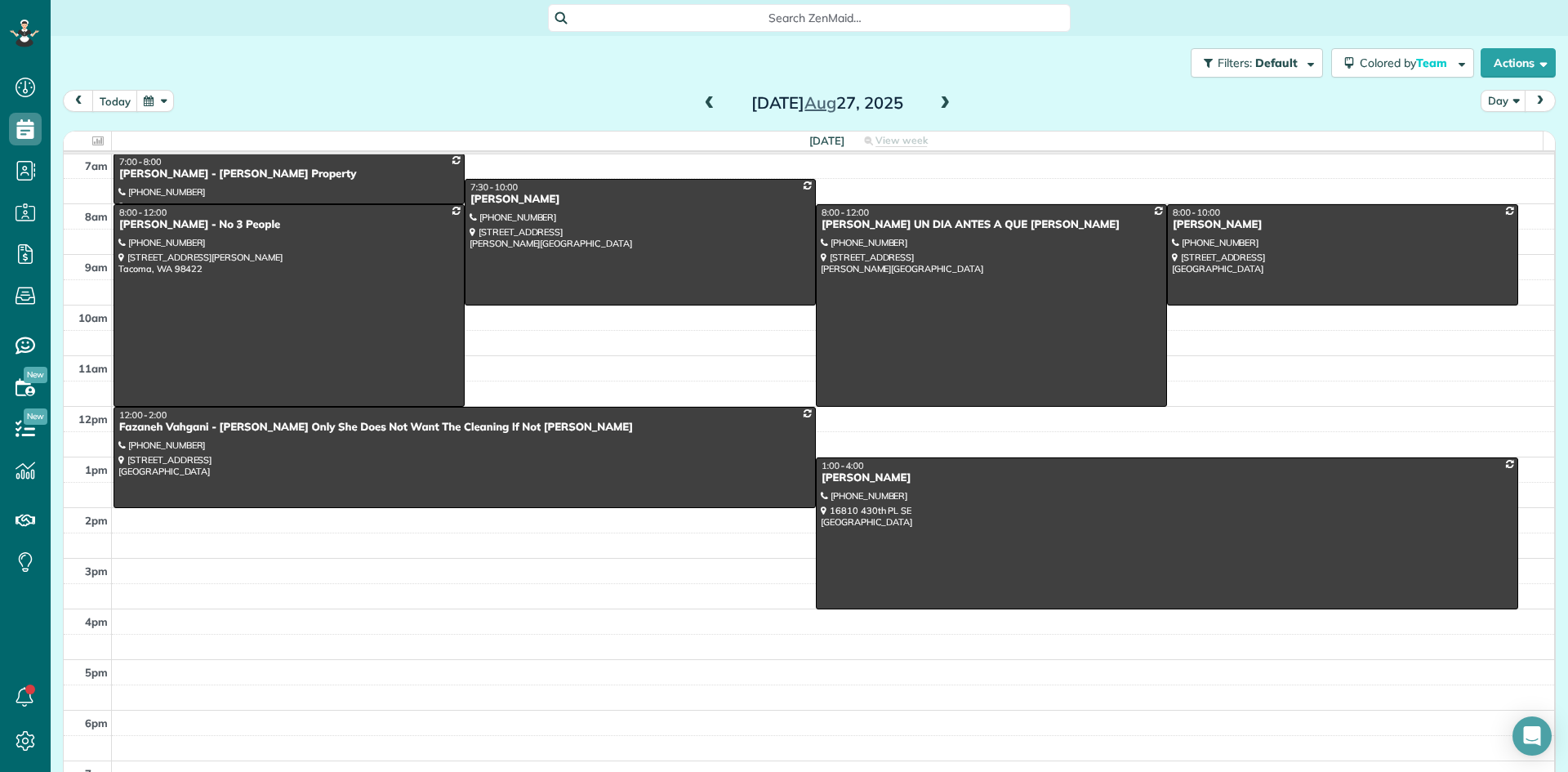
click at [701, 99] on span at bounding box center [709, 104] width 18 height 15
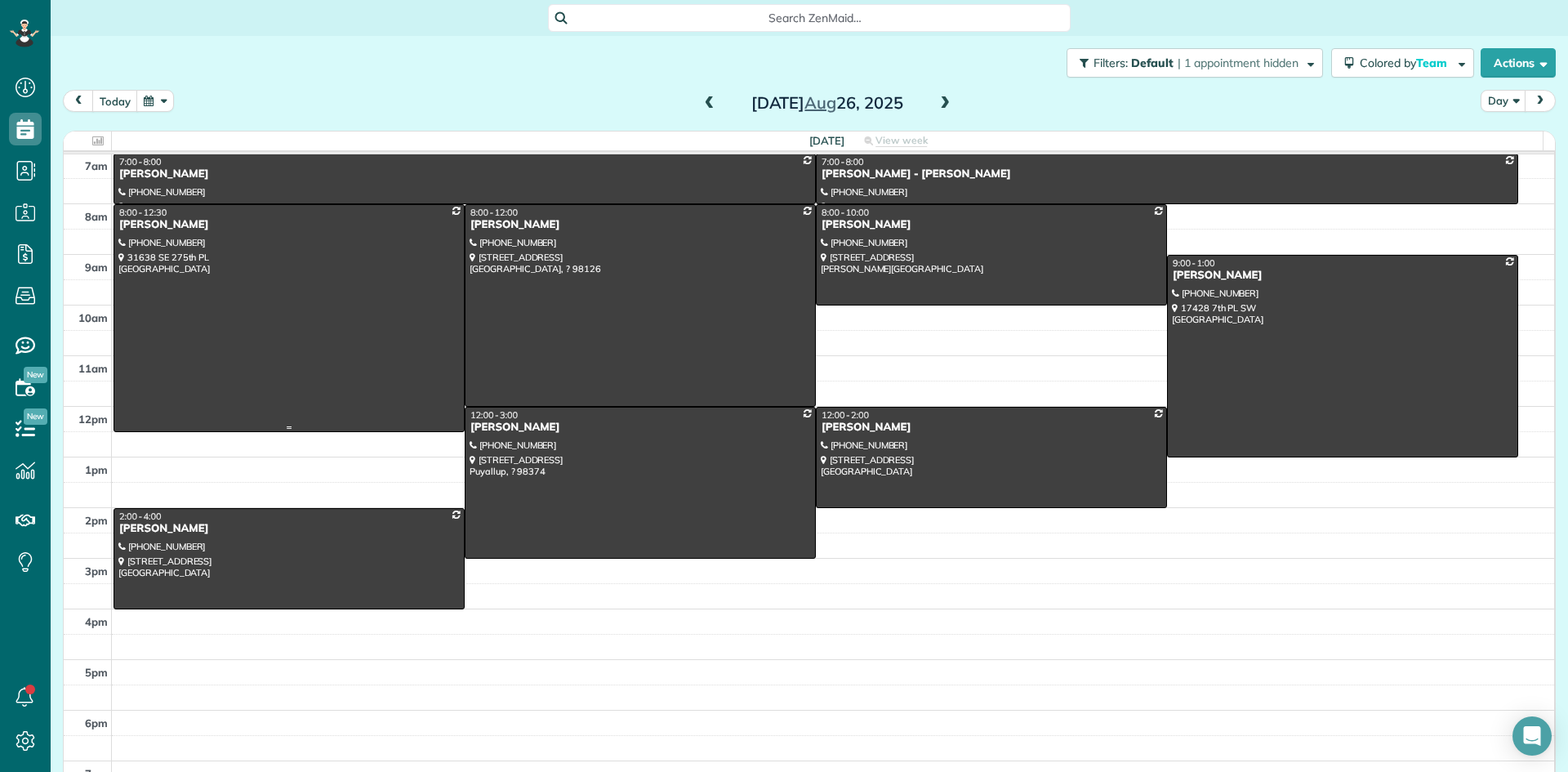
scroll to position [0, 0]
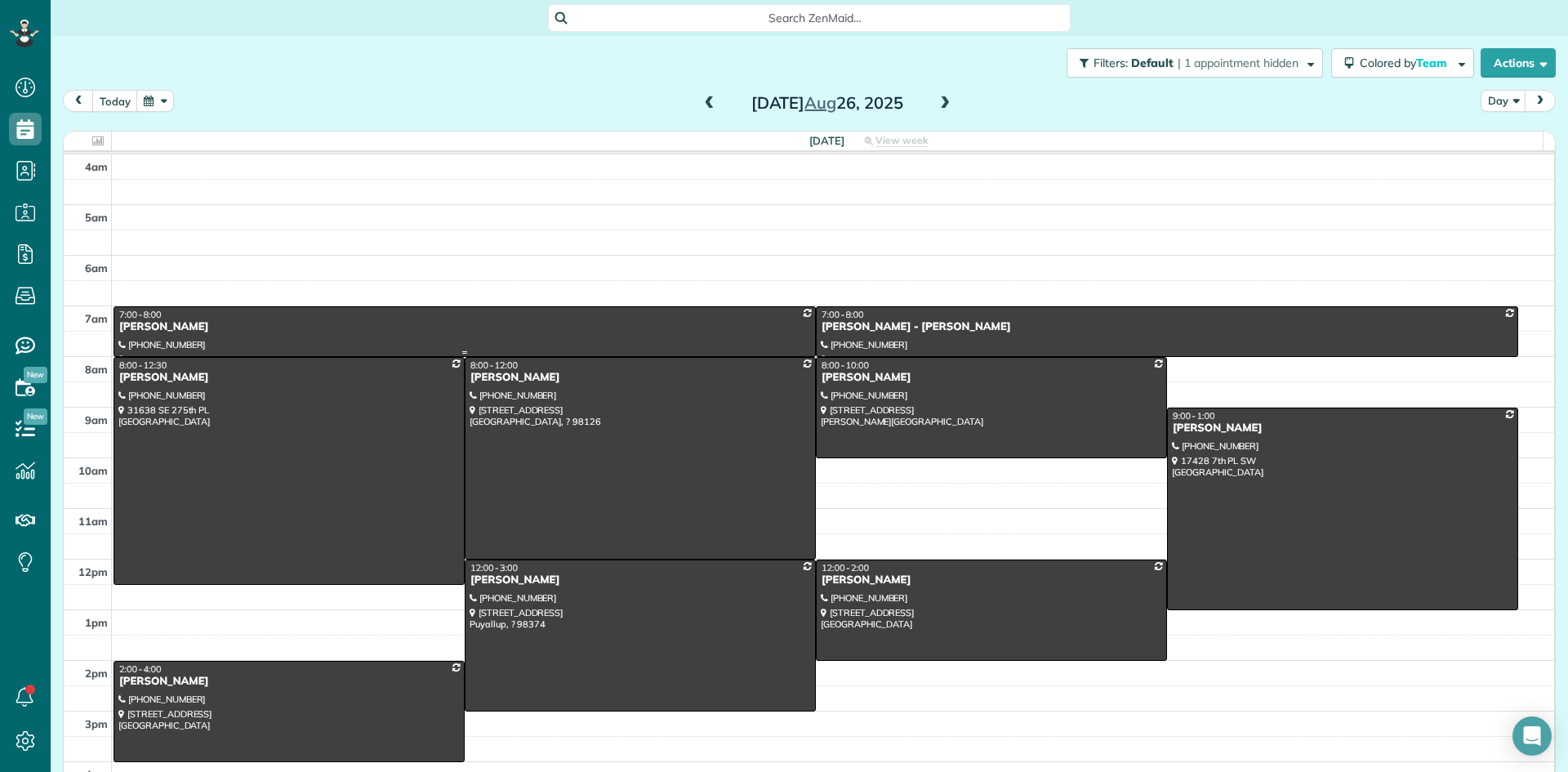
click at [174, 333] on div "[PERSON_NAME]" at bounding box center [465, 327] width 692 height 14
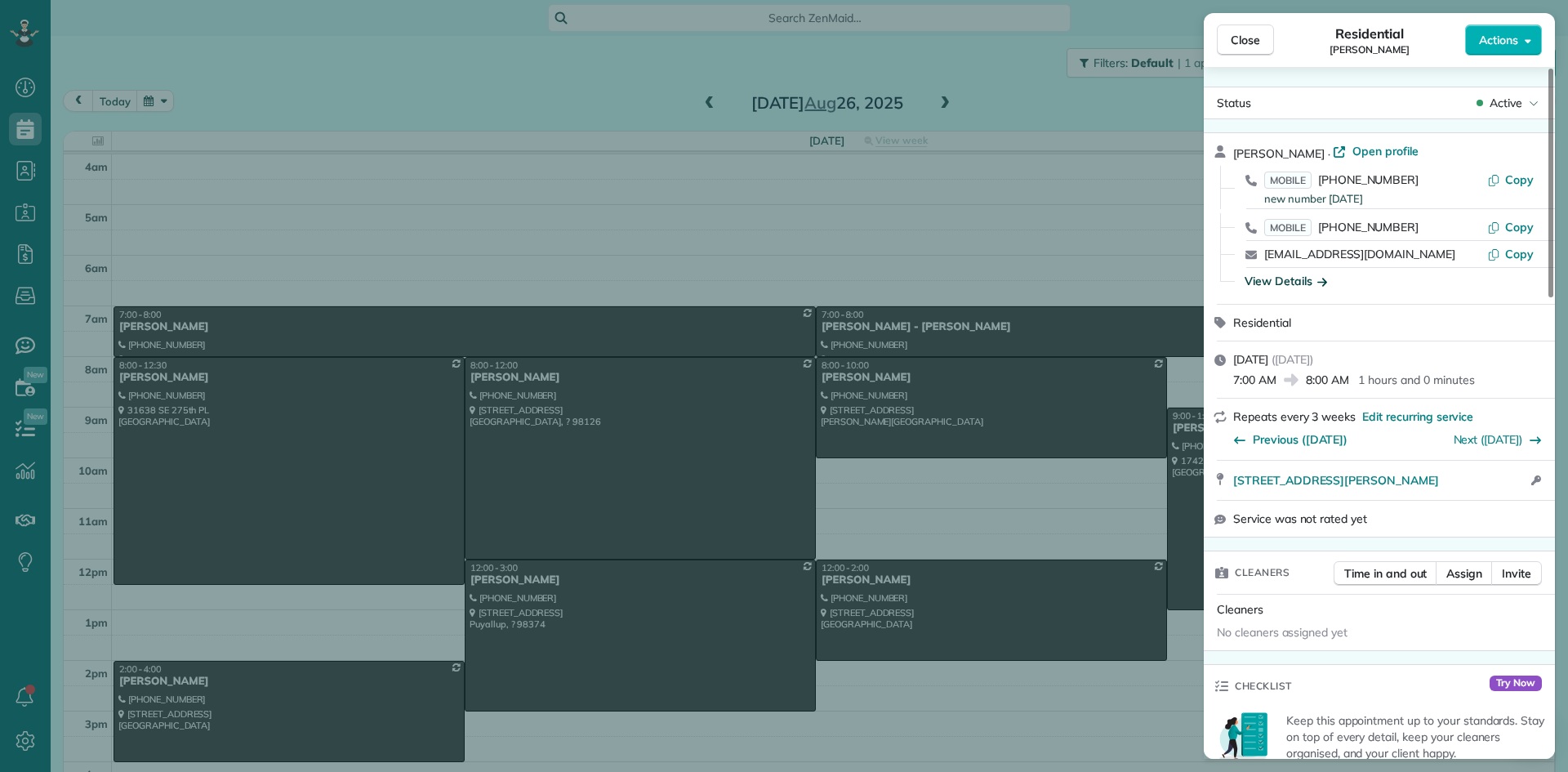
click at [1289, 284] on div "View Details" at bounding box center [1285, 280] width 82 height 16
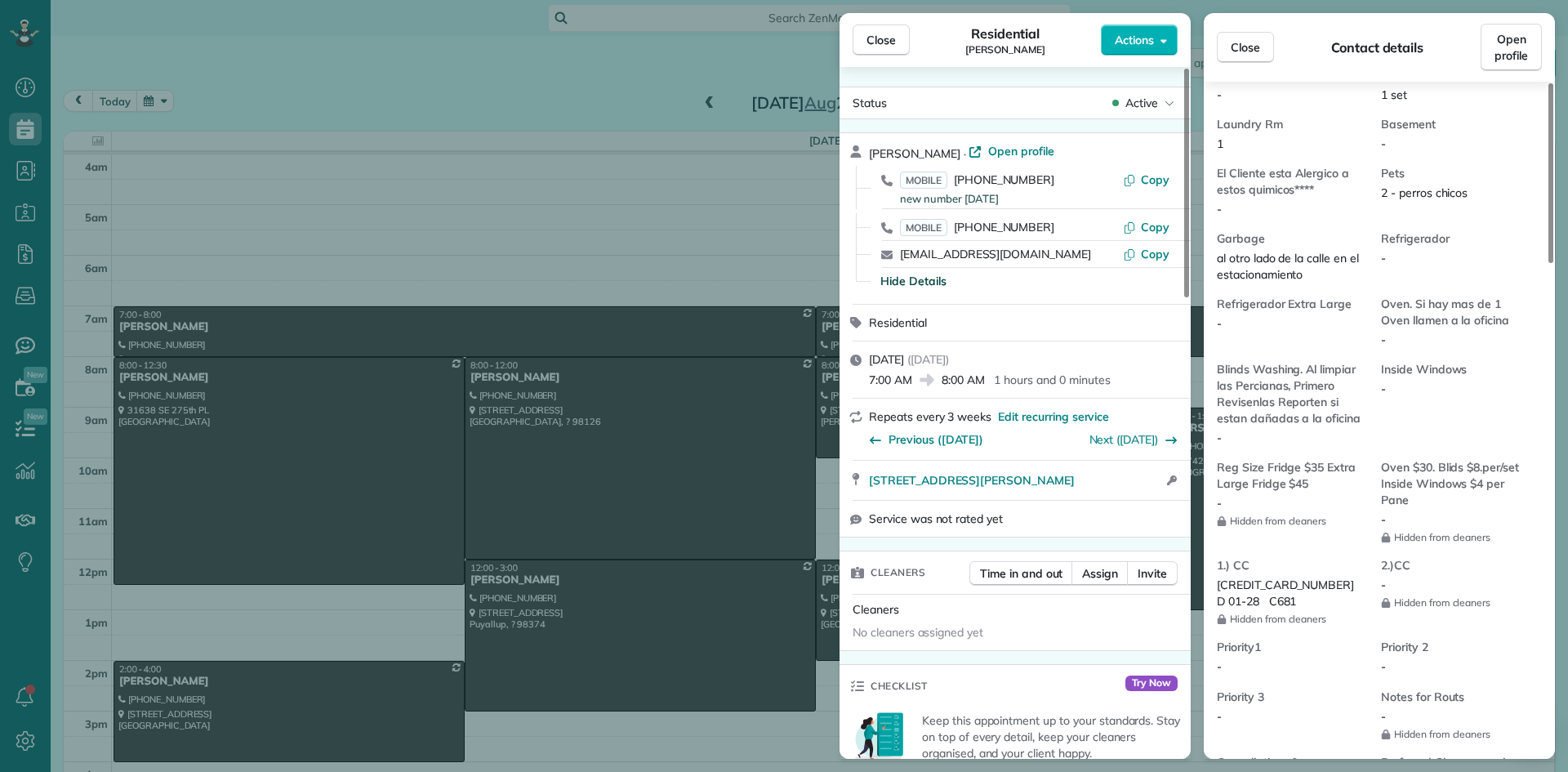
scroll to position [1318, 0]
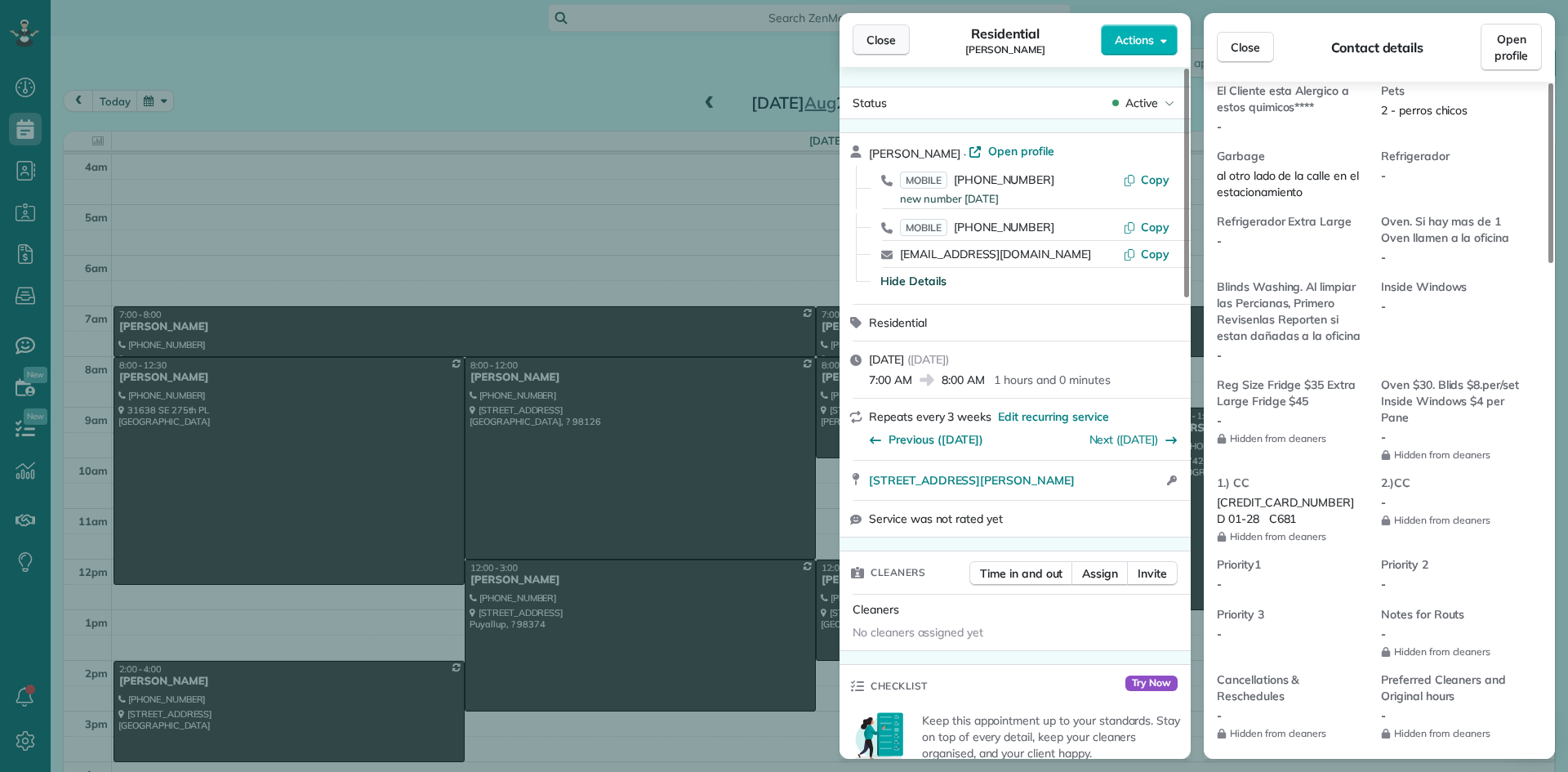
click at [886, 34] on span "Close" at bounding box center [881, 40] width 29 height 16
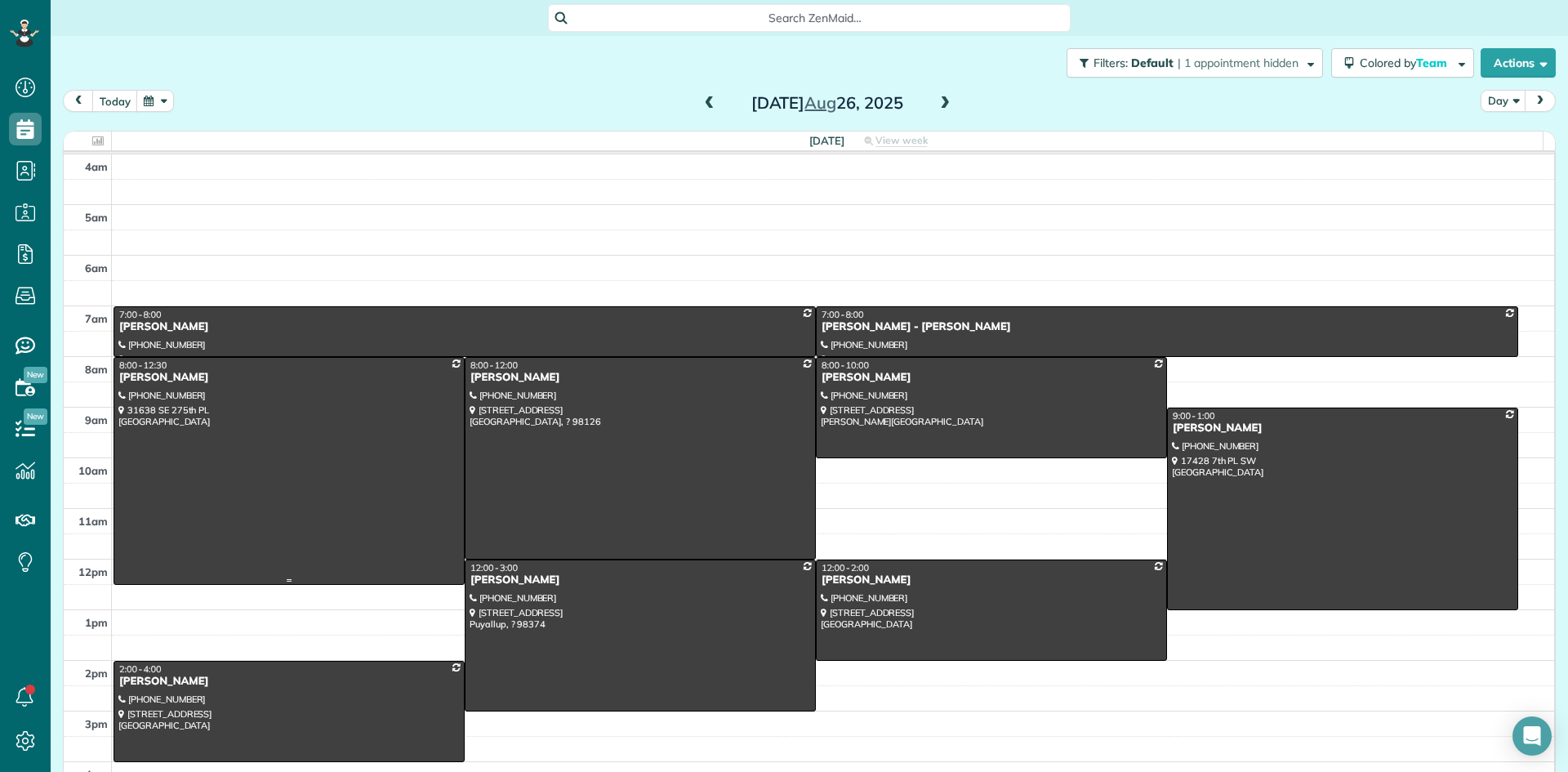
click at [163, 381] on div "[PERSON_NAME]" at bounding box center [290, 378] width 342 height 14
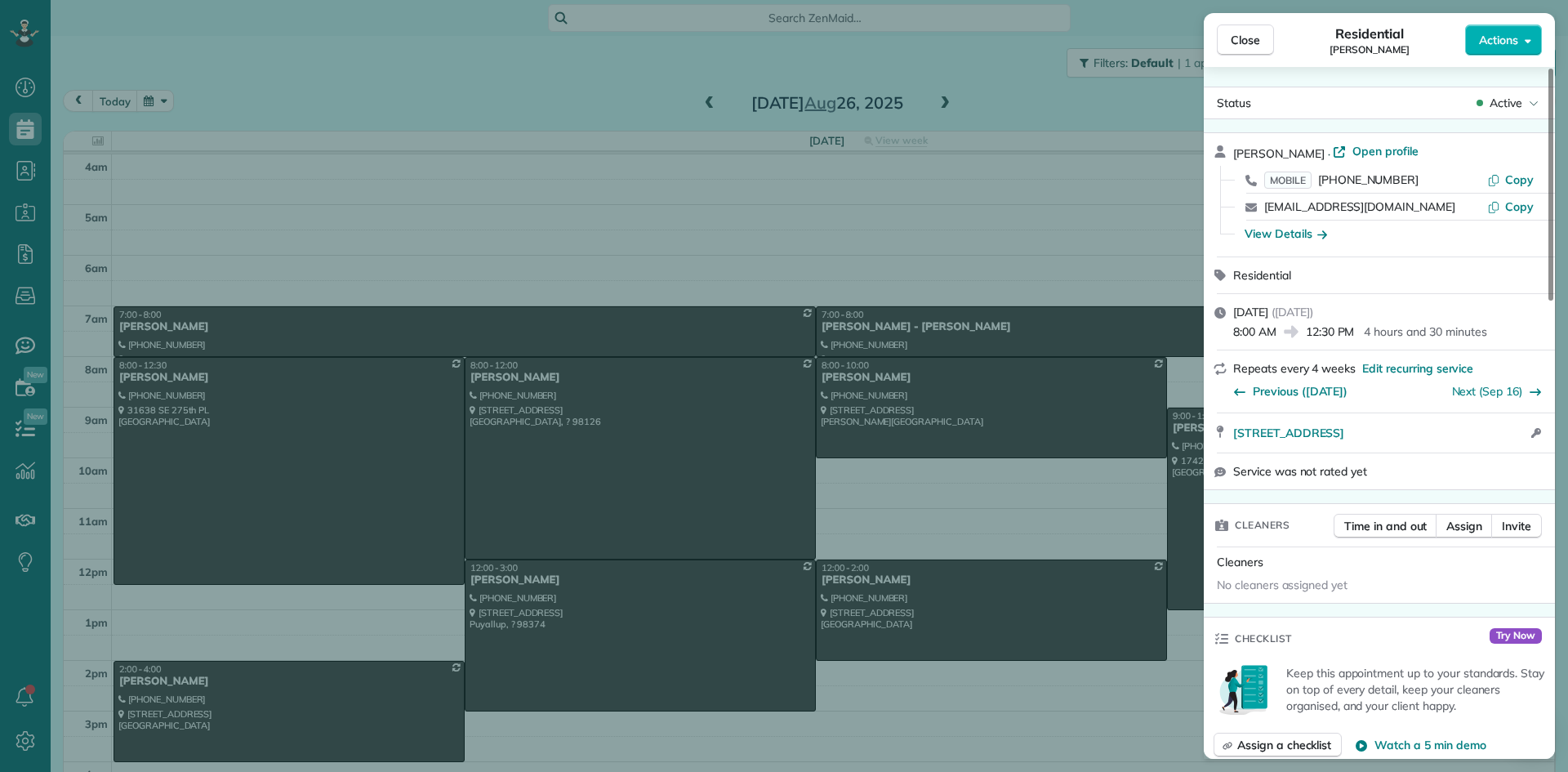
click at [1281, 232] on div "View Details" at bounding box center [1285, 233] width 82 height 16
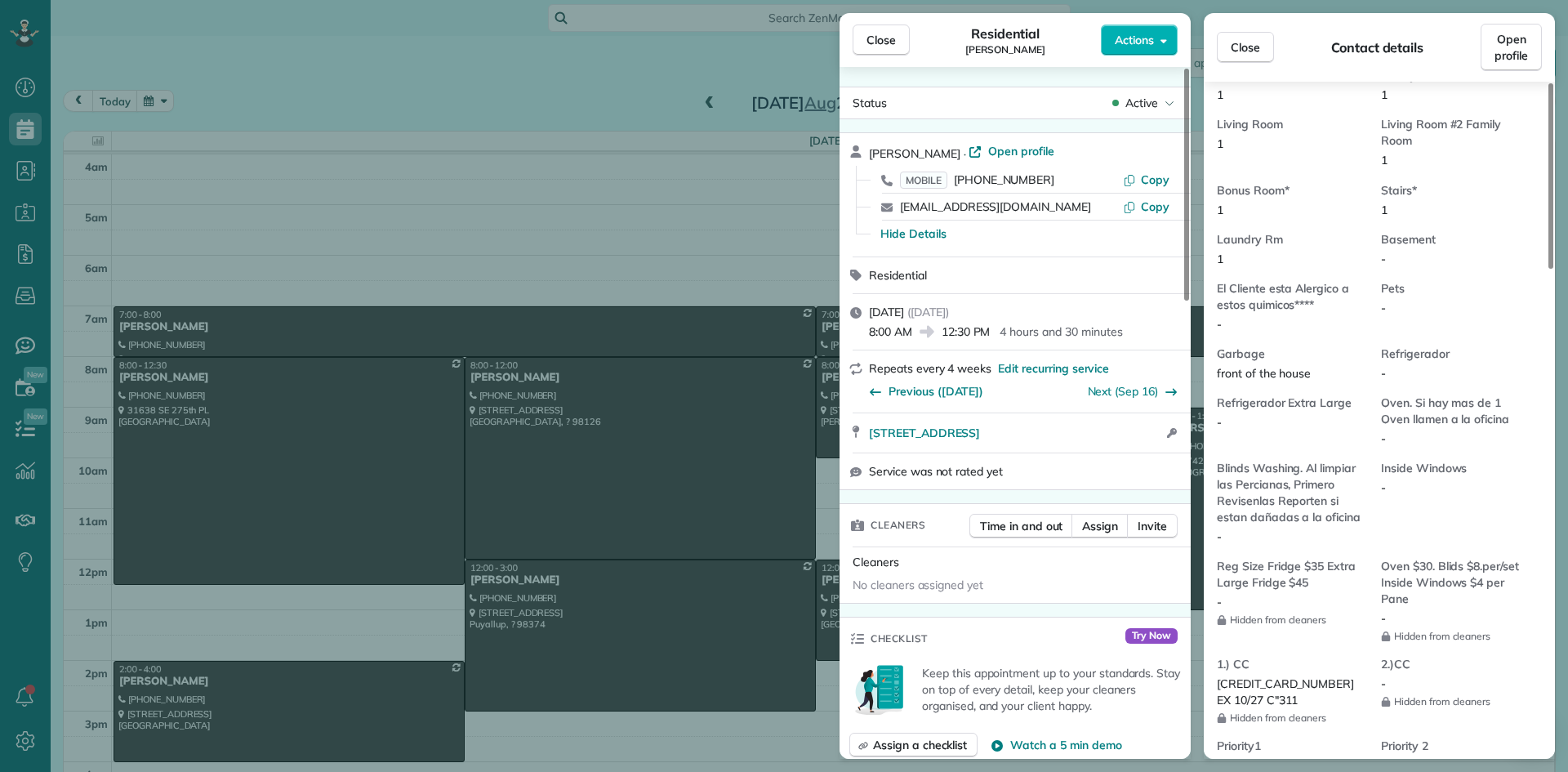
scroll to position [1068, 0]
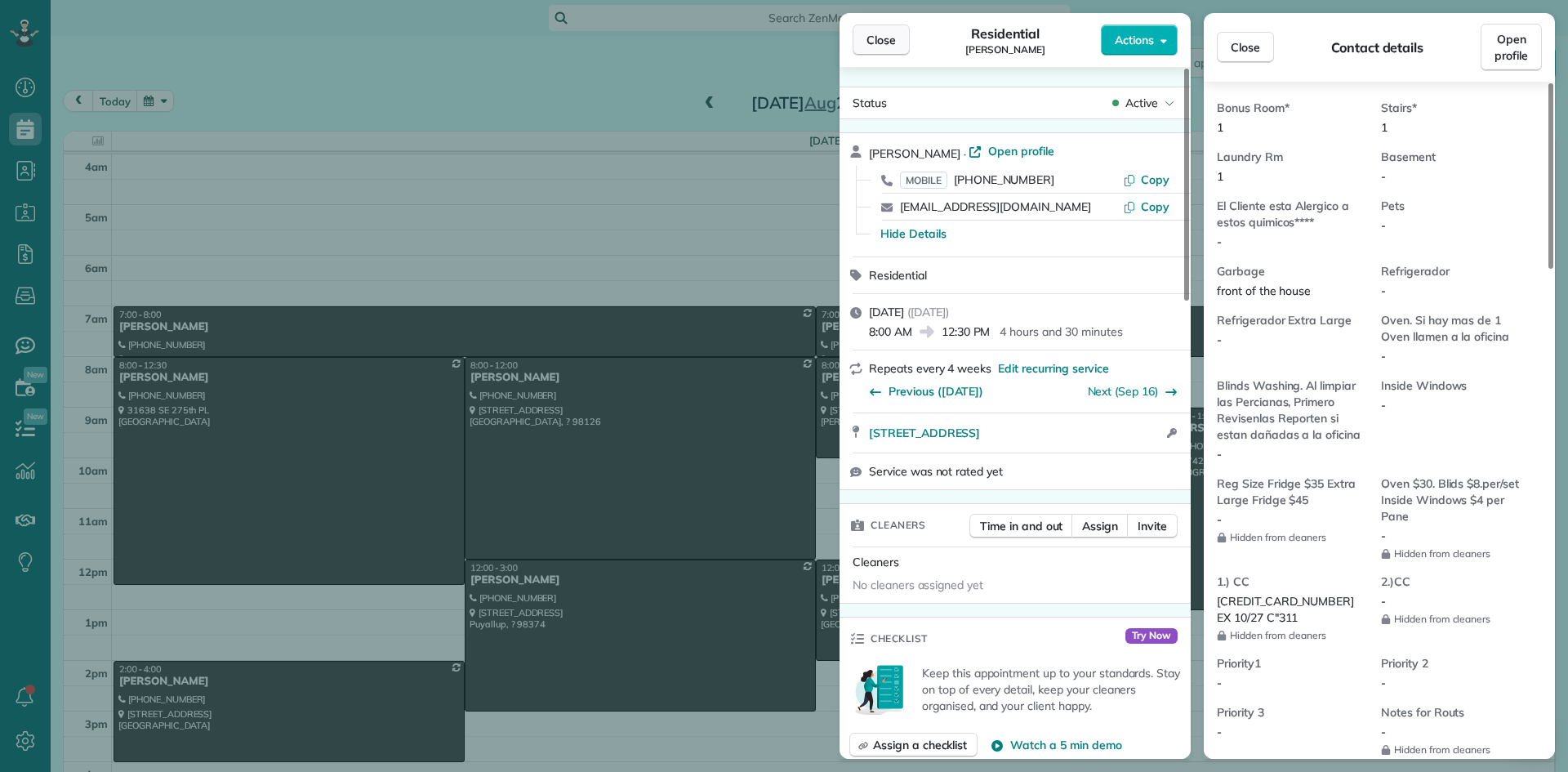
click at [881, 45] on span "Close" at bounding box center [881, 40] width 29 height 16
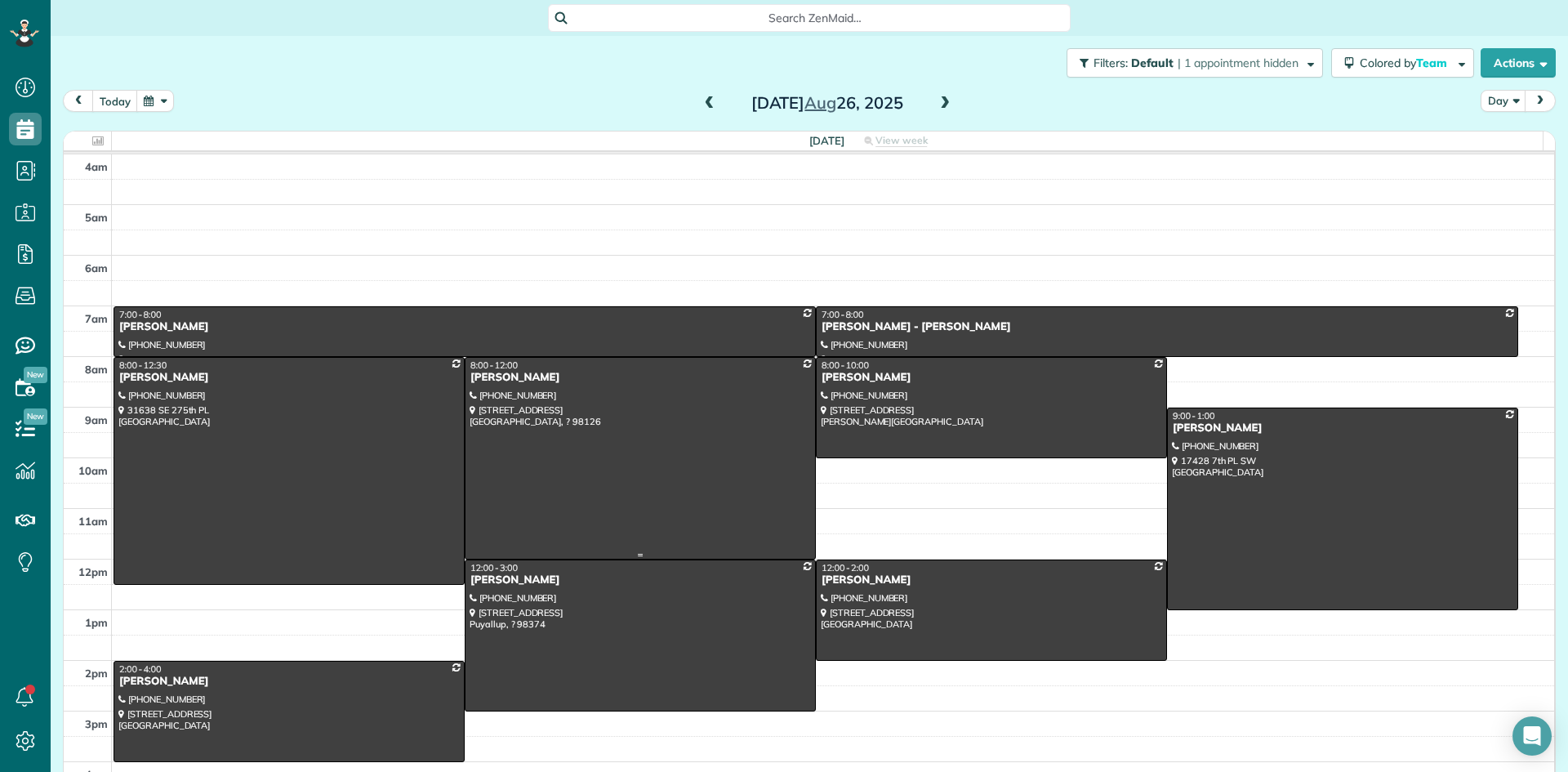
click at [490, 378] on div "[PERSON_NAME]" at bounding box center [641, 378] width 342 height 14
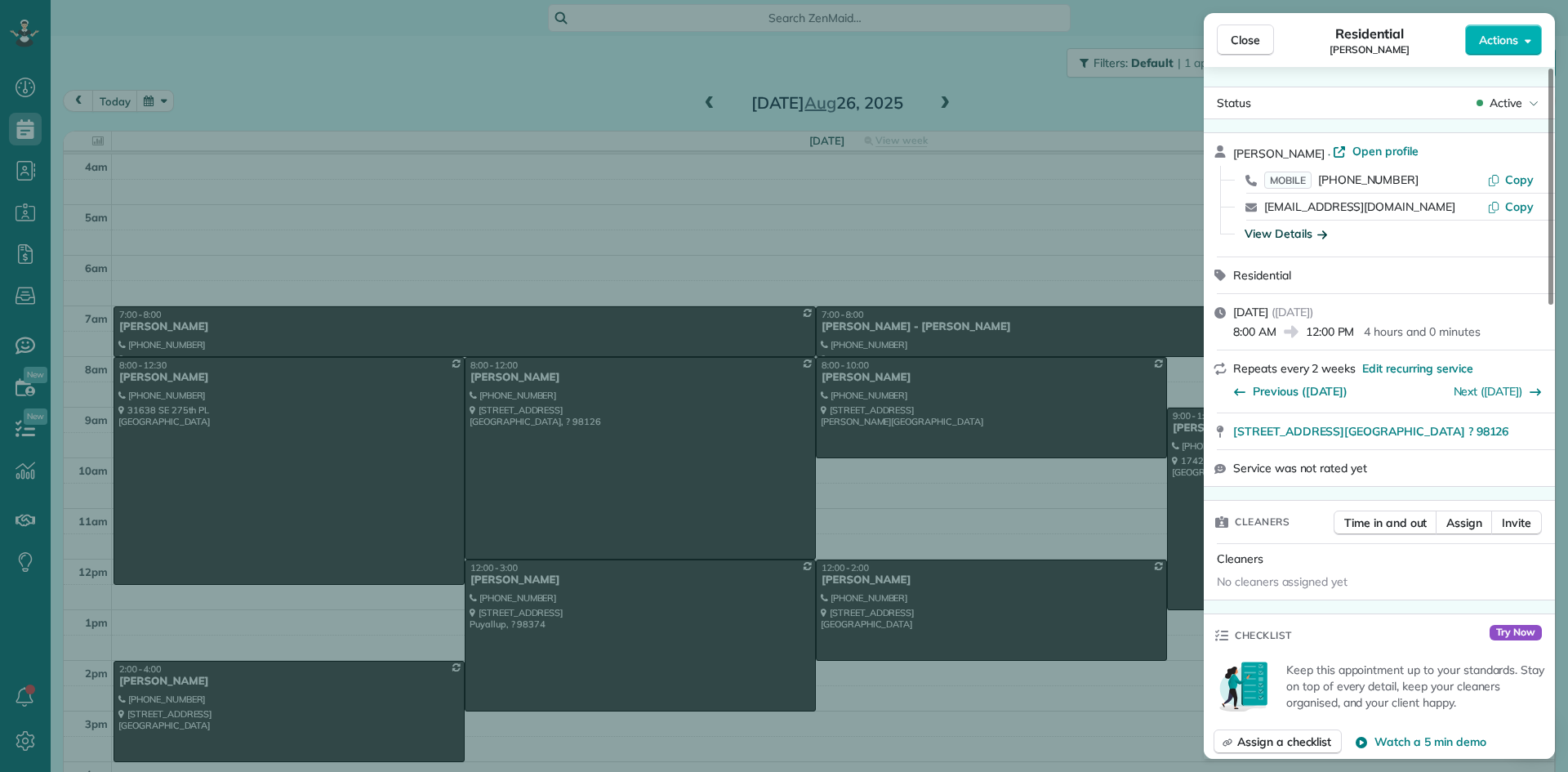
click at [1293, 233] on div "View Details" at bounding box center [1285, 233] width 82 height 16
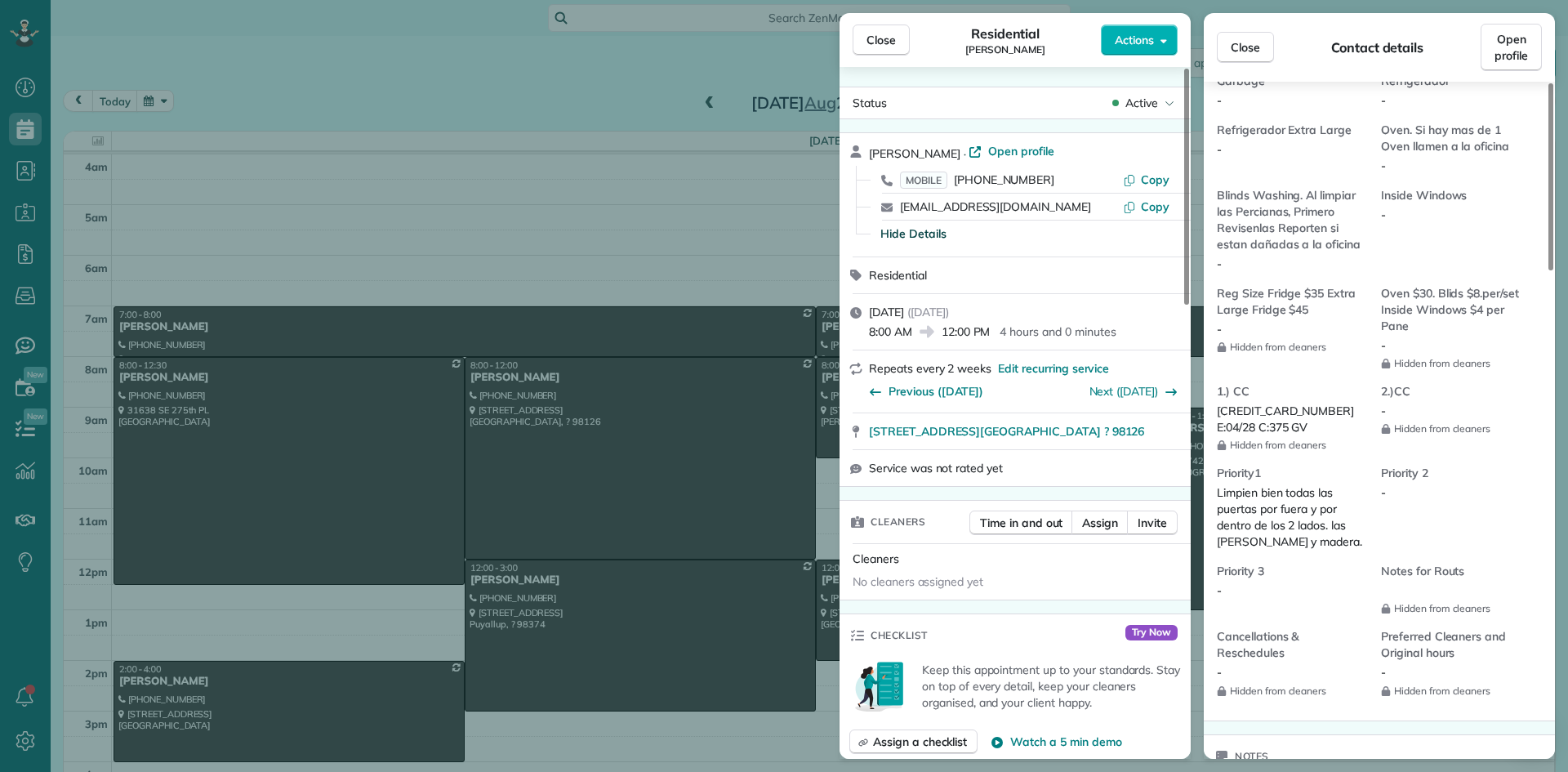
scroll to position [1310, 0]
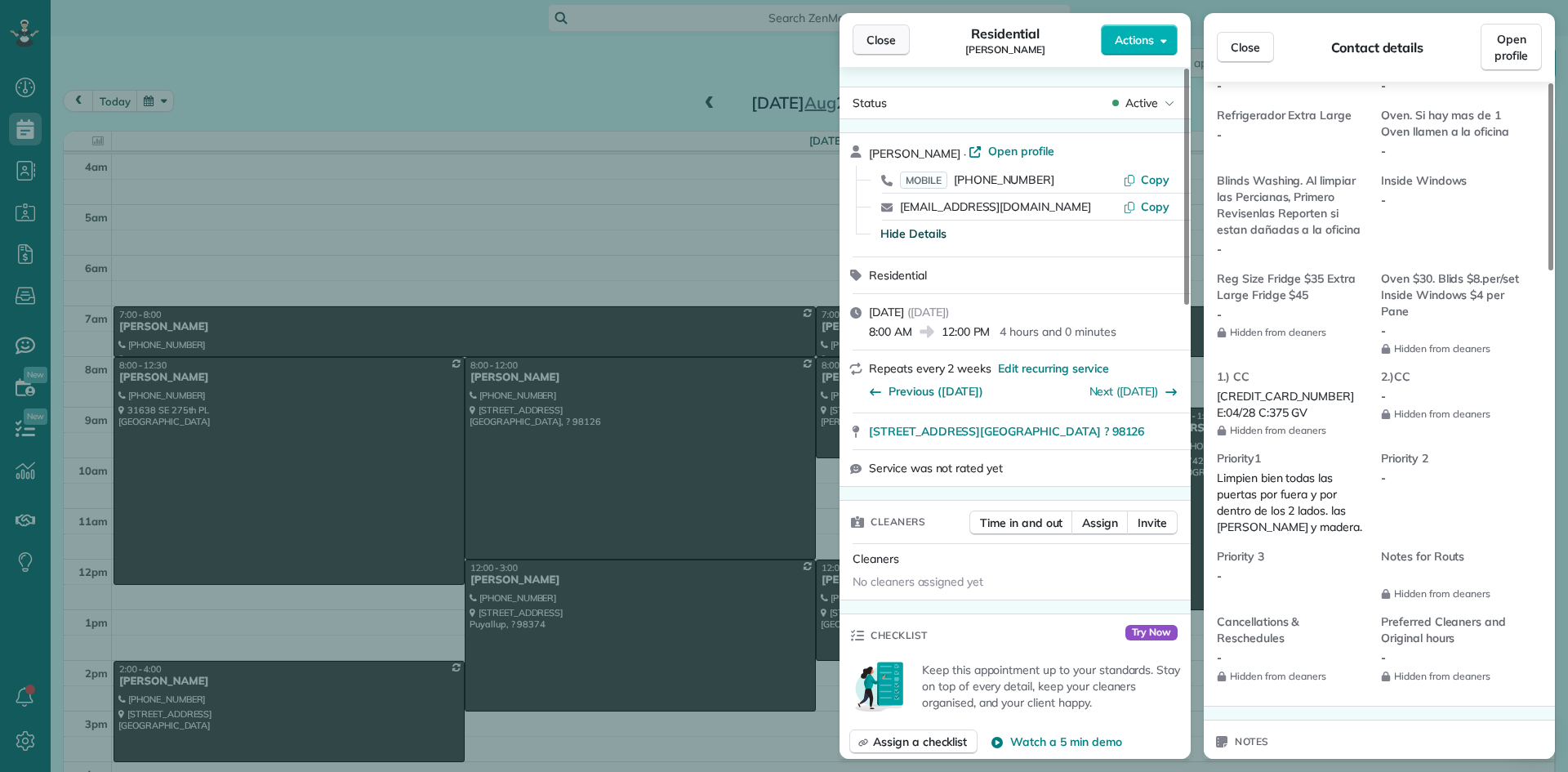
click at [897, 44] on button "Close" at bounding box center [881, 40] width 58 height 31
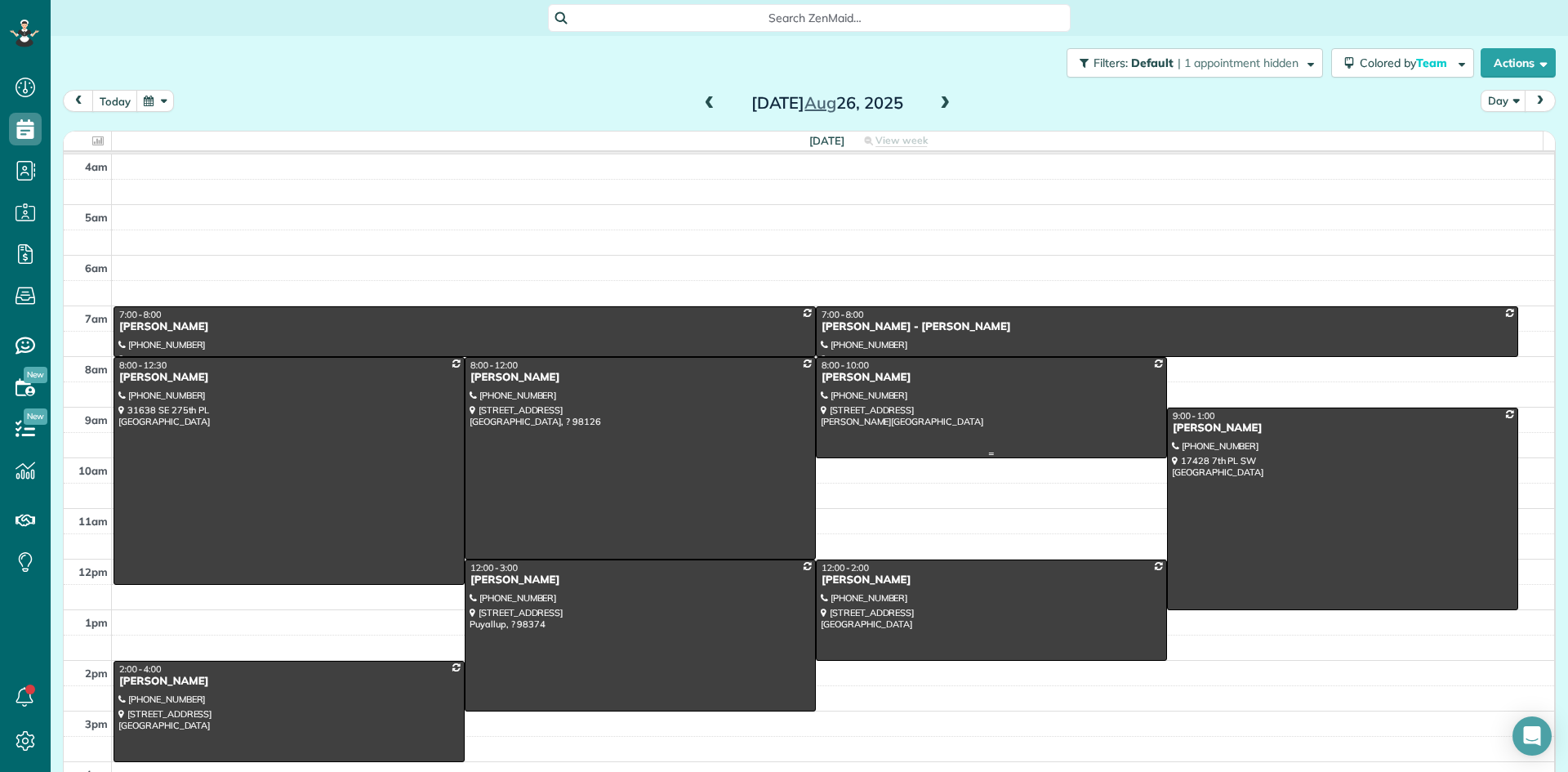
click at [830, 381] on div "[PERSON_NAME]" at bounding box center [992, 378] width 342 height 14
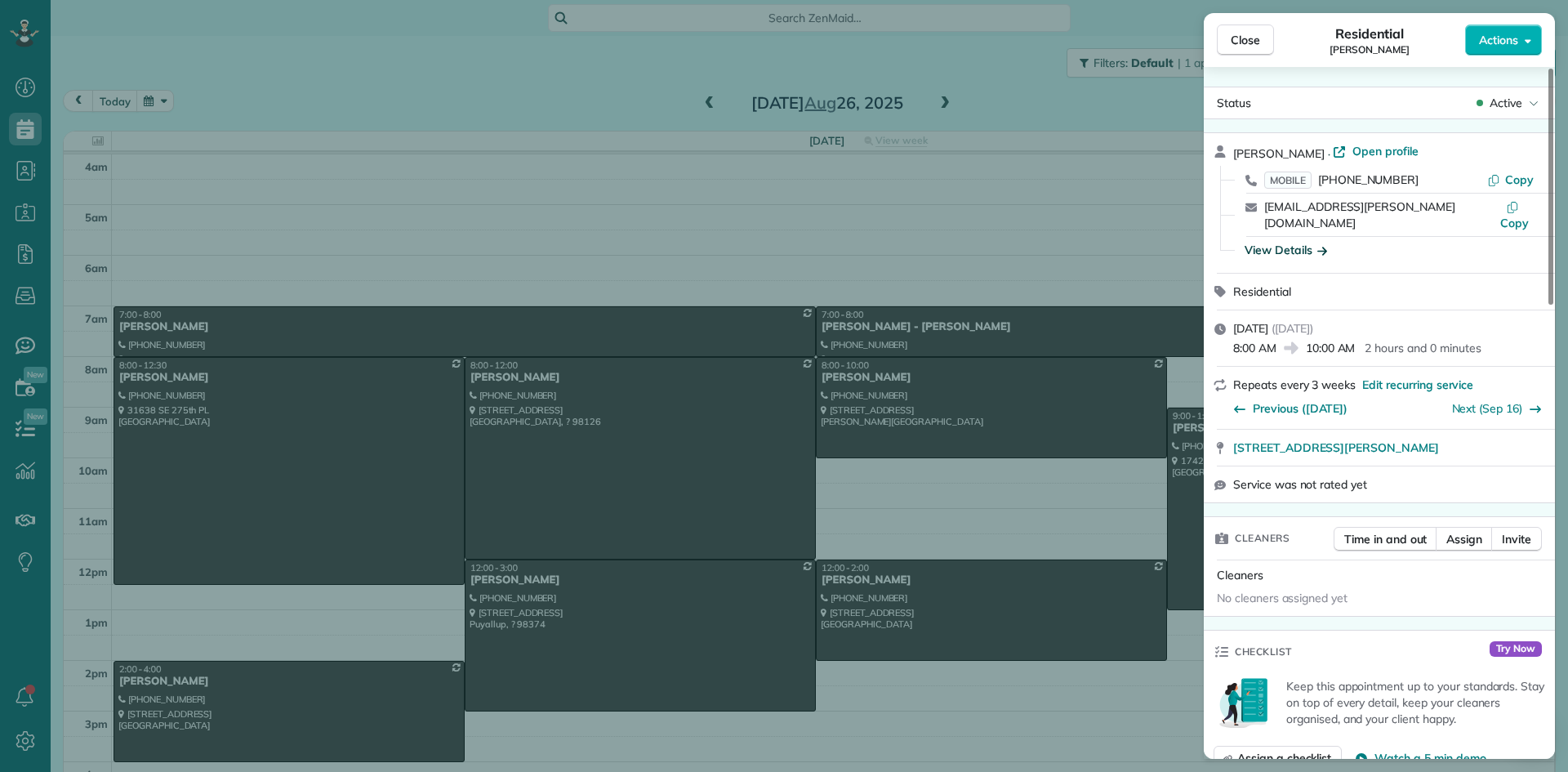
click at [1276, 242] on div "View Details" at bounding box center [1285, 249] width 82 height 16
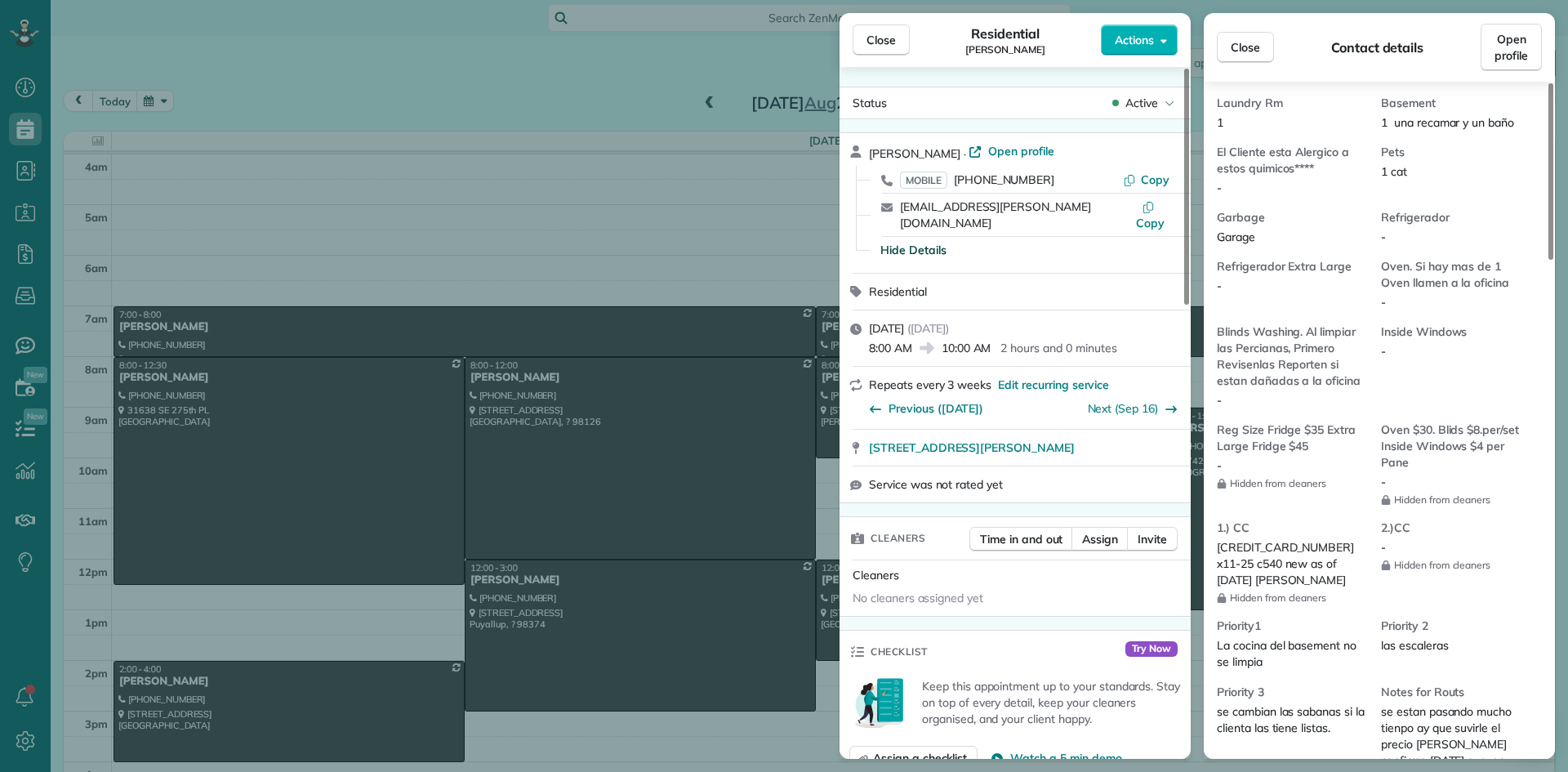
scroll to position [1227, 0]
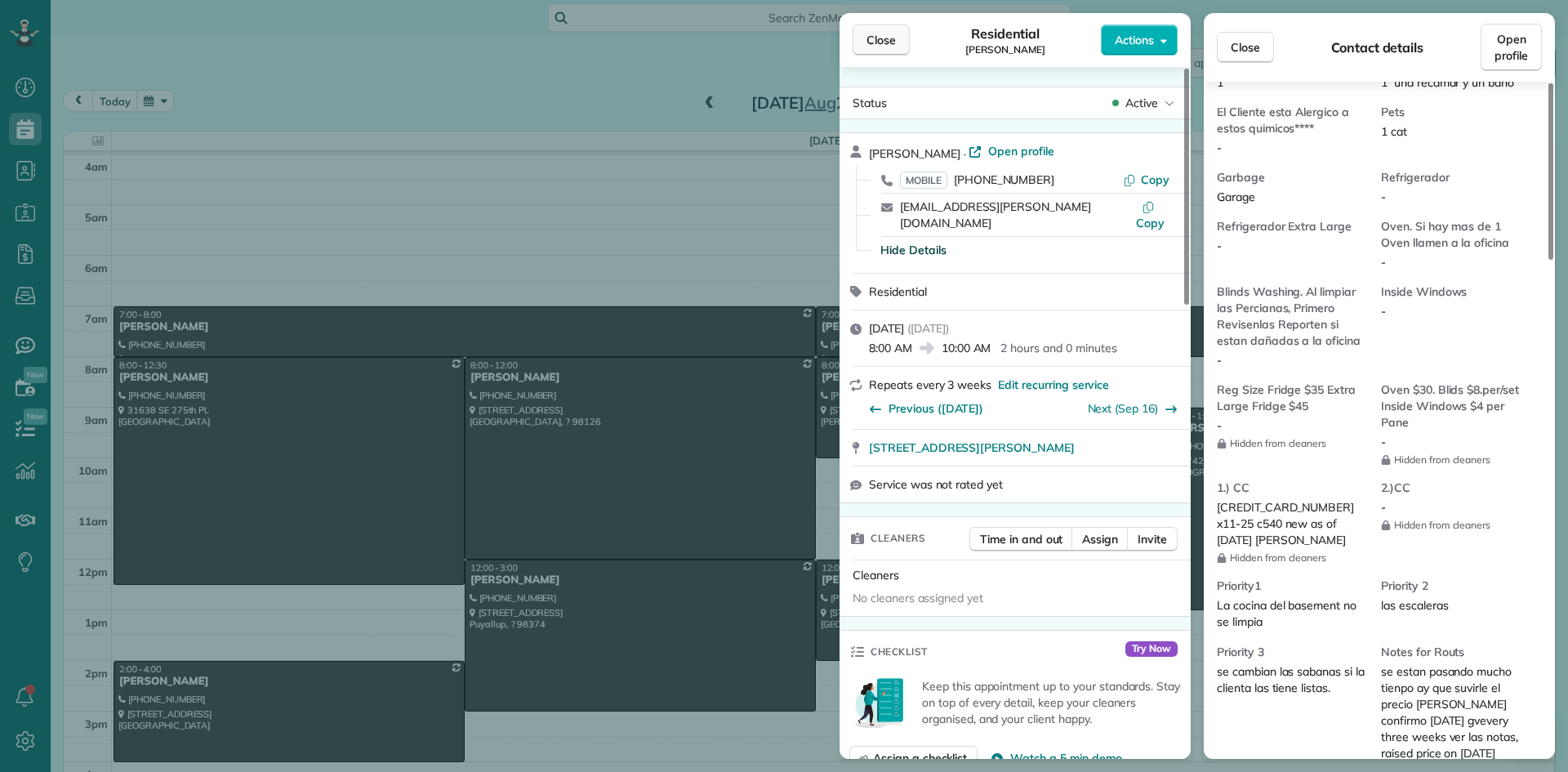
click at [883, 38] on span "Close" at bounding box center [881, 40] width 29 height 16
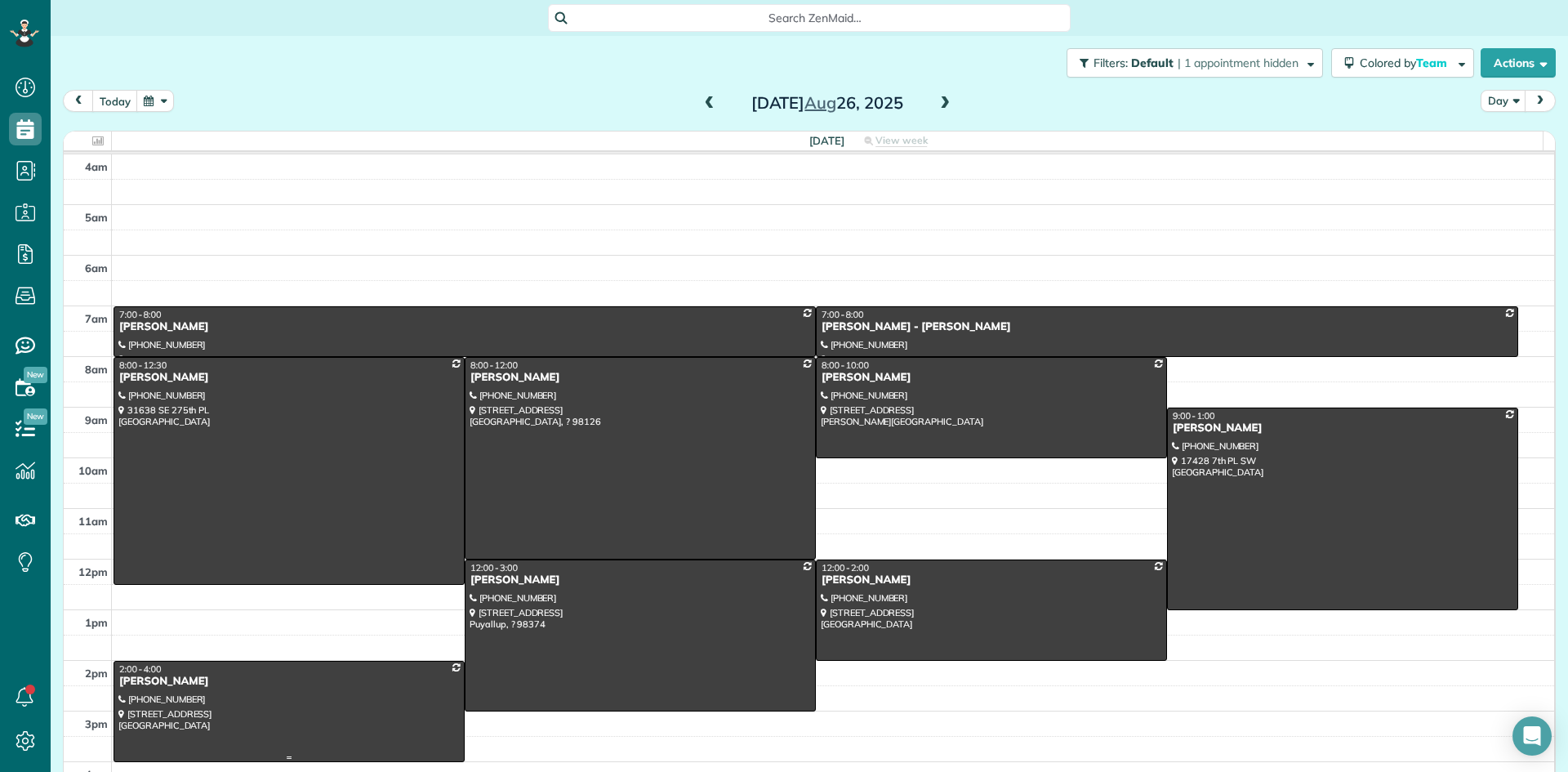
click at [145, 682] on div "[PERSON_NAME]" at bounding box center [290, 681] width 342 height 14
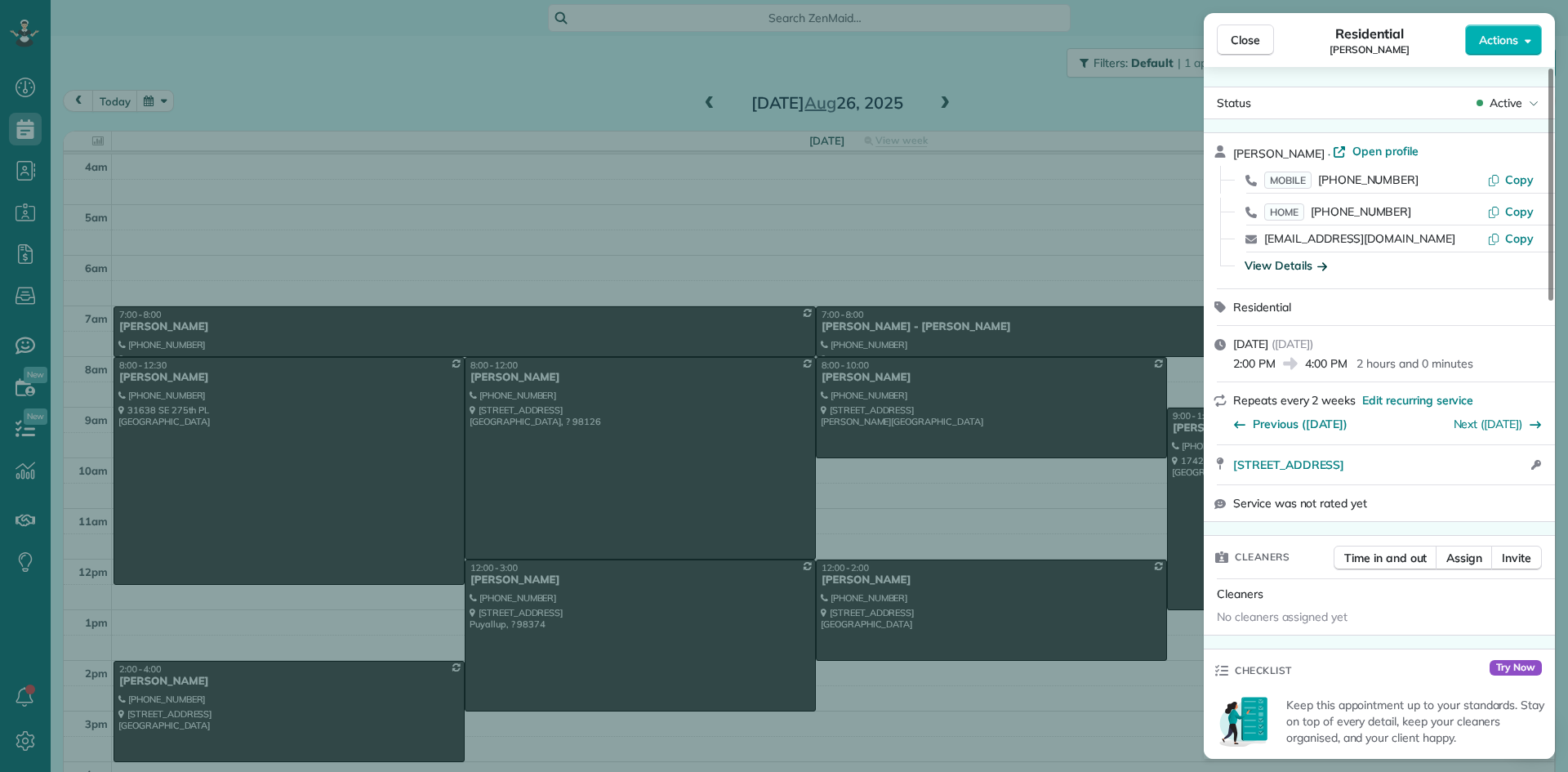
click at [1260, 271] on div "View Details" at bounding box center [1285, 265] width 82 height 16
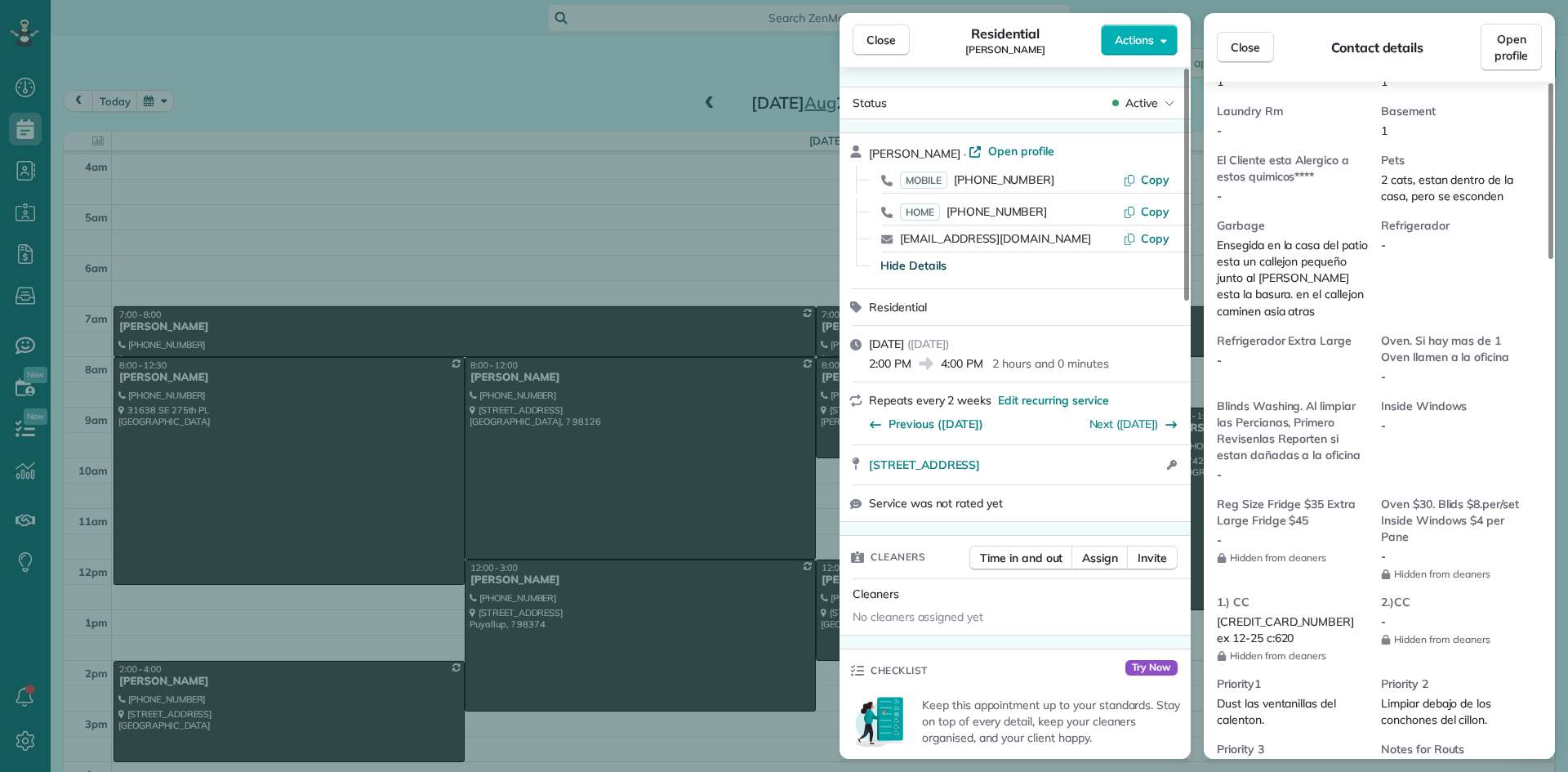
scroll to position [1308, 0]
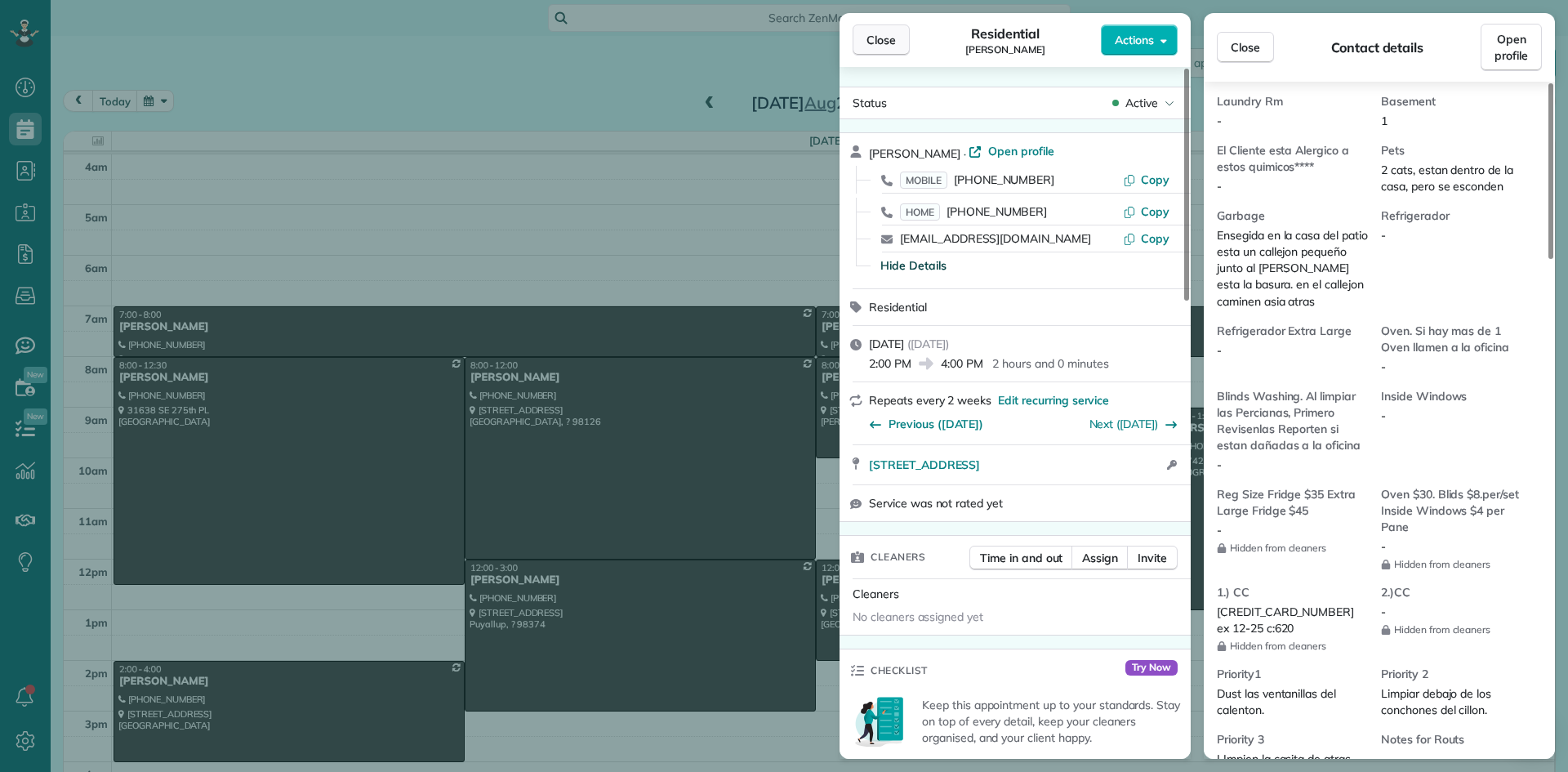
click at [890, 33] on span "Close" at bounding box center [881, 40] width 29 height 16
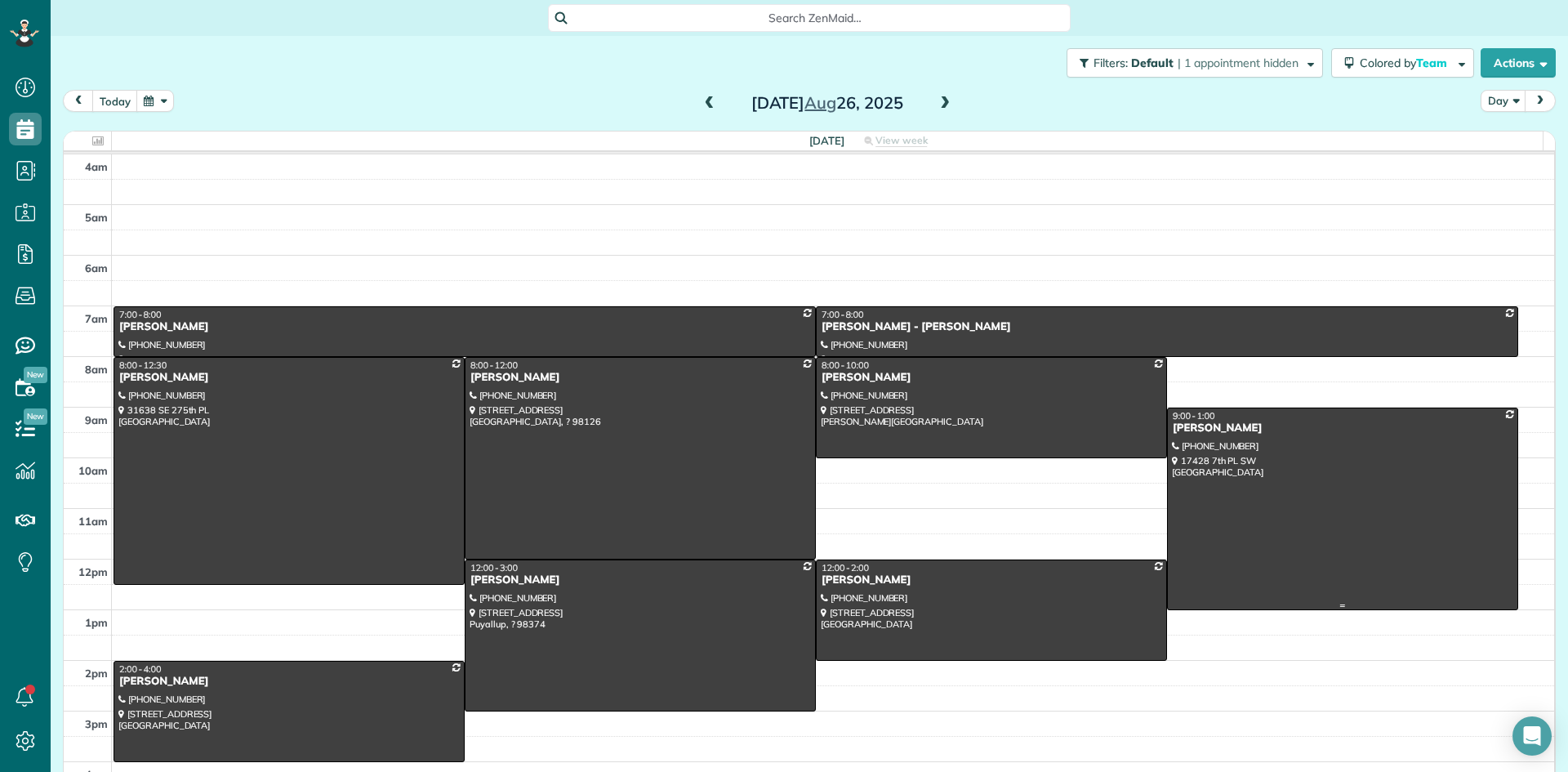
click at [1172, 428] on div "[PERSON_NAME]" at bounding box center [1343, 428] width 342 height 14
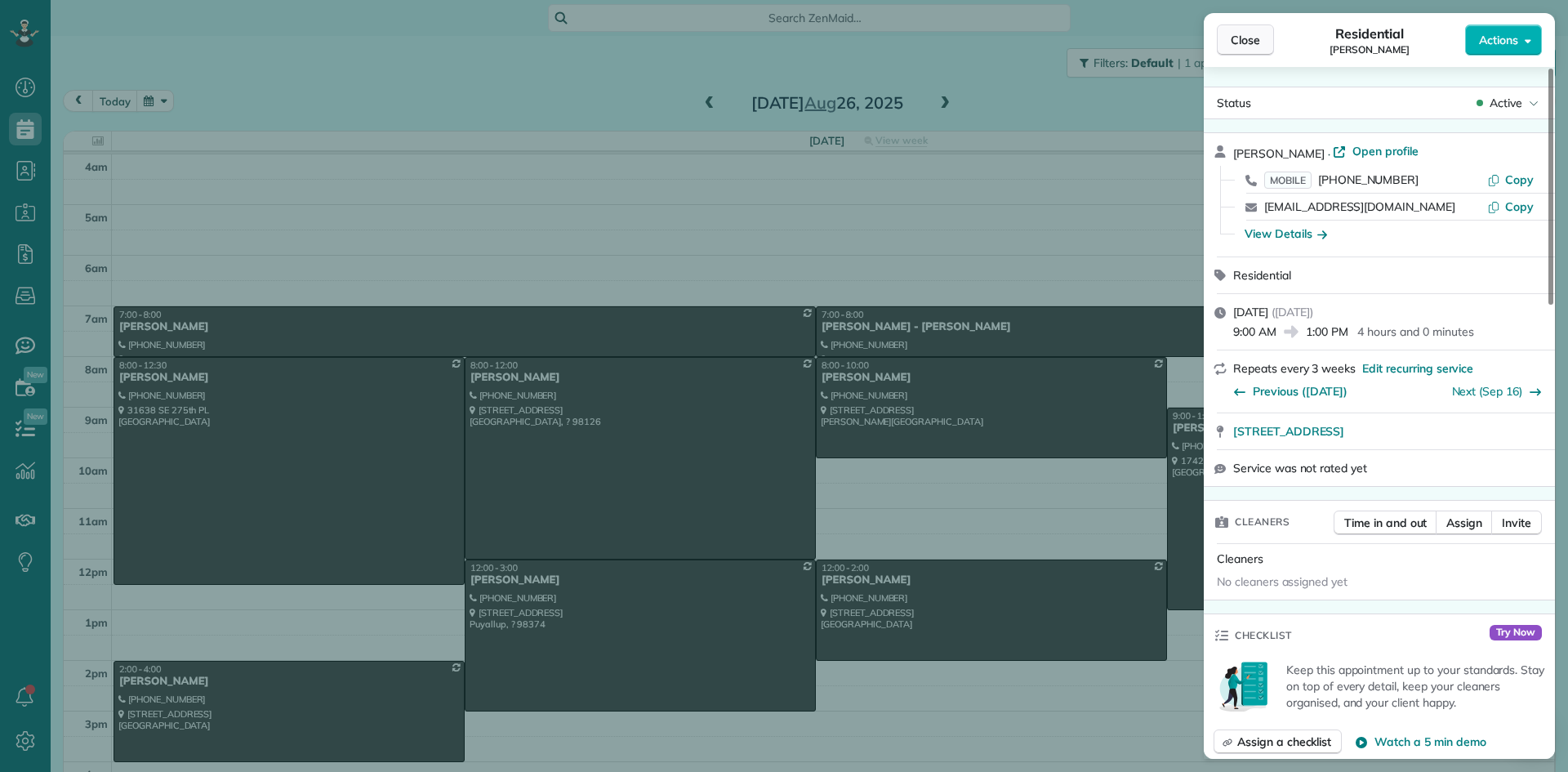
click at [1247, 40] on span "Close" at bounding box center [1245, 40] width 29 height 16
